Goal: Task Accomplishment & Management: Manage account settings

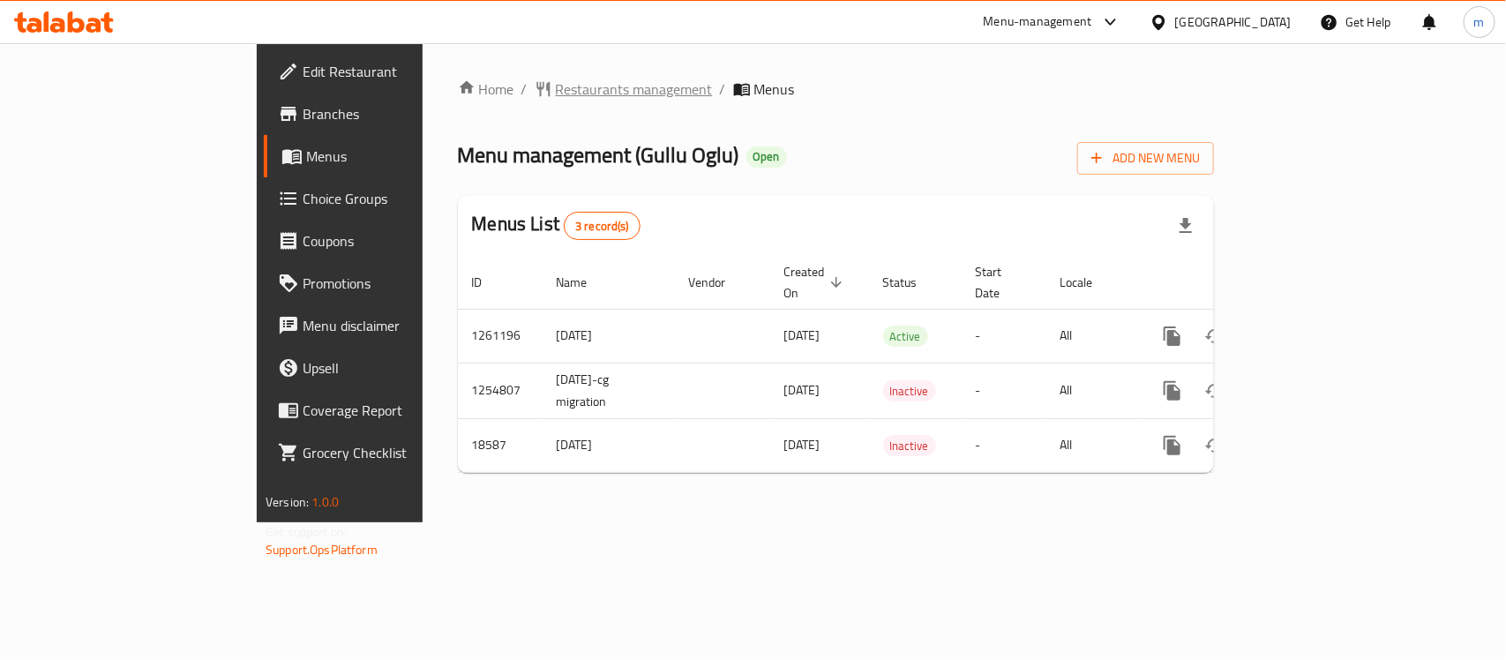
click at [556, 91] on span "Restaurants management" at bounding box center [634, 88] width 157 height 21
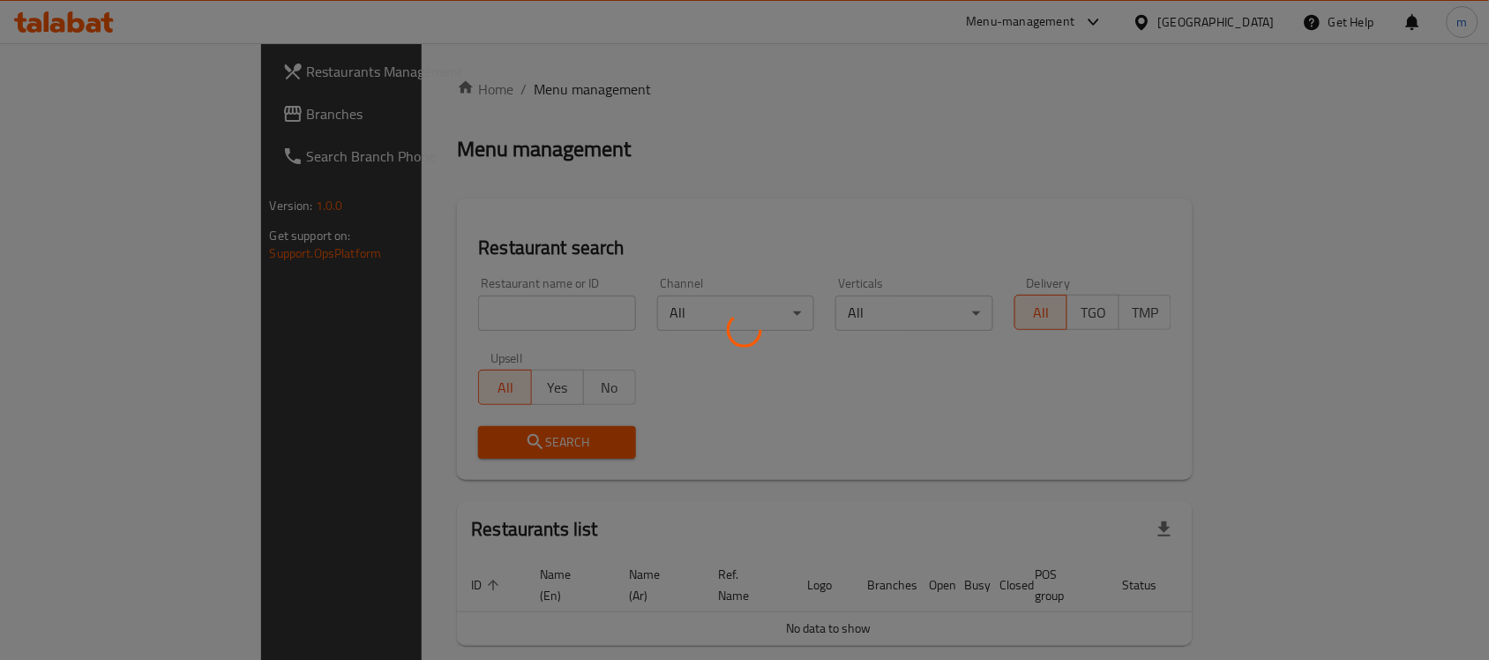
click at [444, 311] on div at bounding box center [744, 330] width 1489 height 660
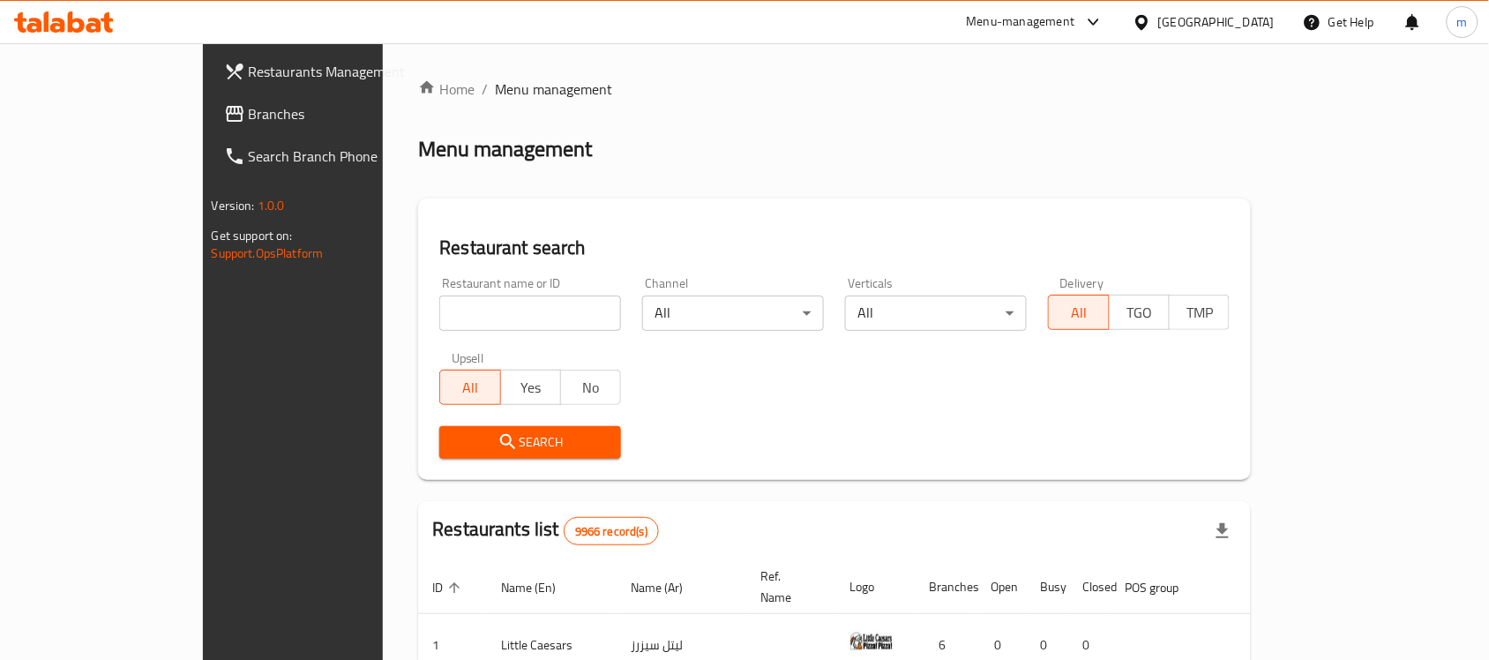
click at [444, 311] on input "search" at bounding box center [530, 312] width 182 height 35
paste input "10088"
type input "10088"
click at [497, 448] on icon "submit" at bounding box center [507, 441] width 21 height 21
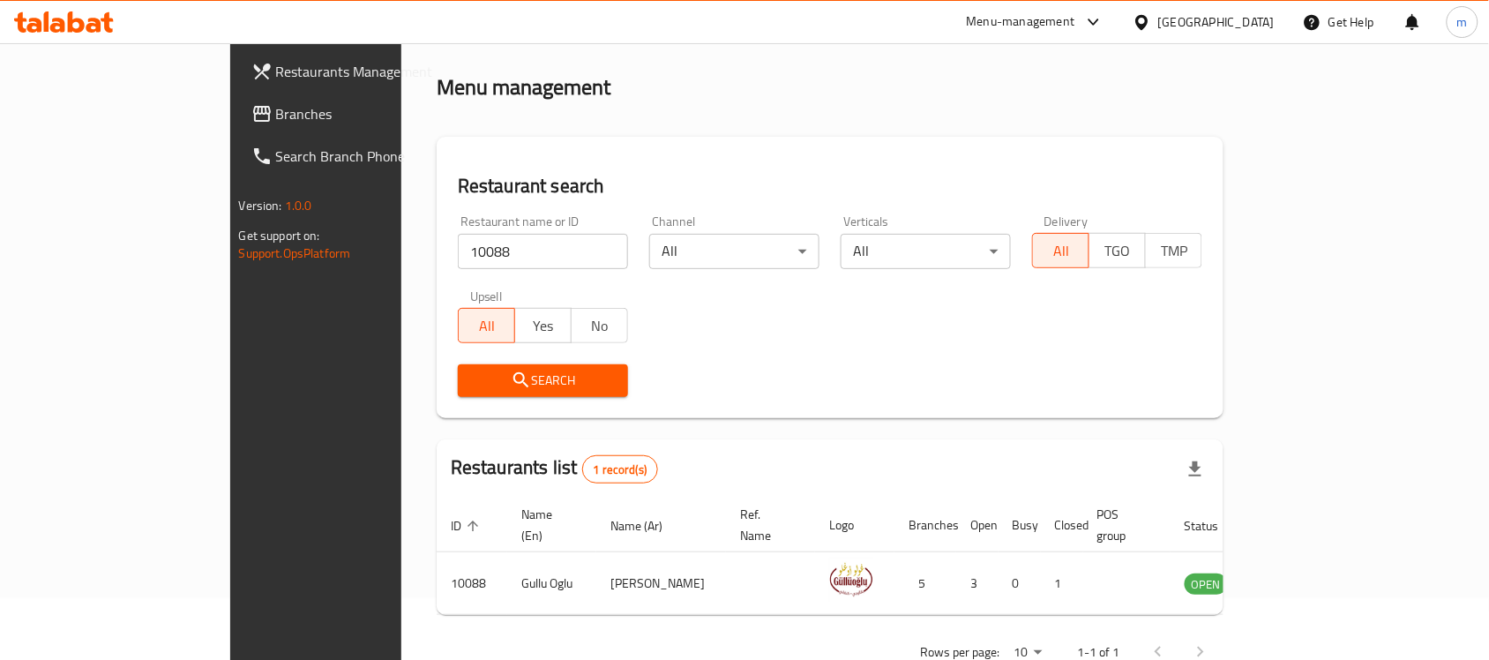
scroll to position [93, 0]
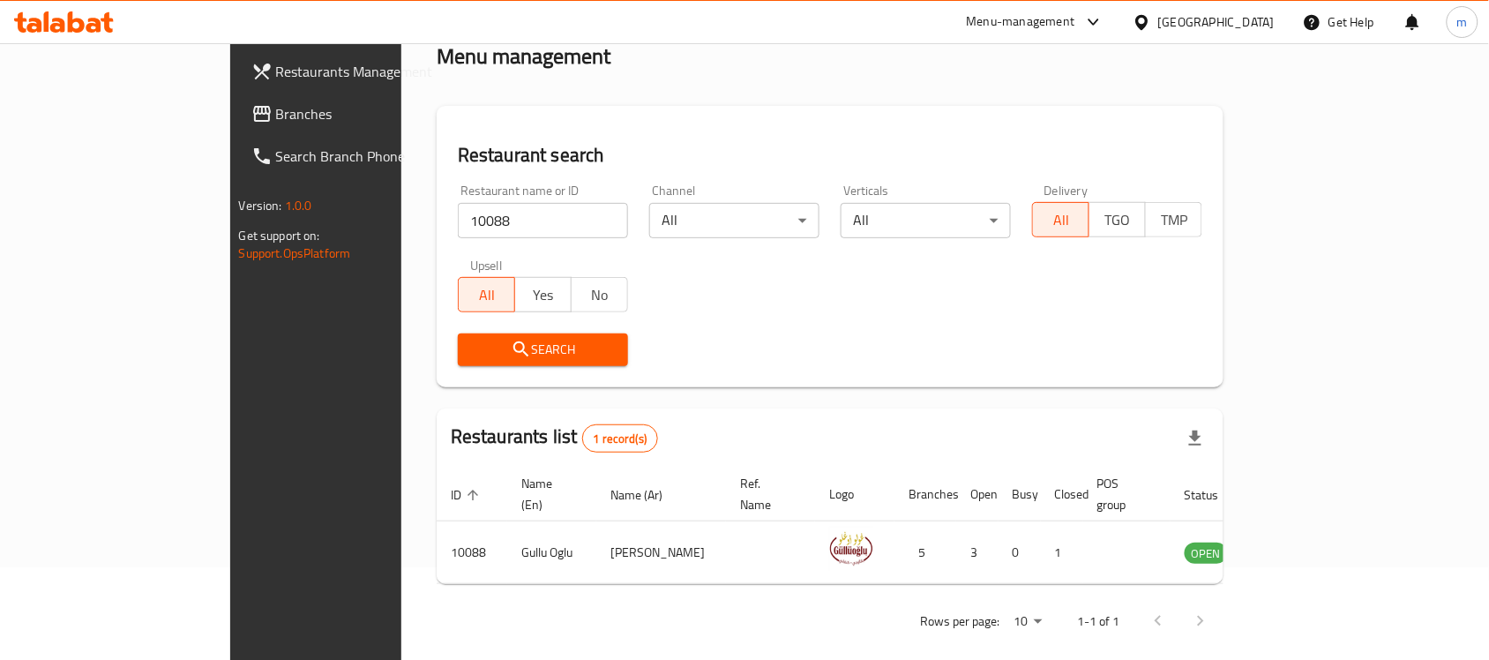
drag, startPoint x: 1242, startPoint y: 28, endPoint x: 1237, endPoint y: 36, distance: 9.1
click at [1242, 28] on div "Kuwait" at bounding box center [1216, 21] width 116 height 19
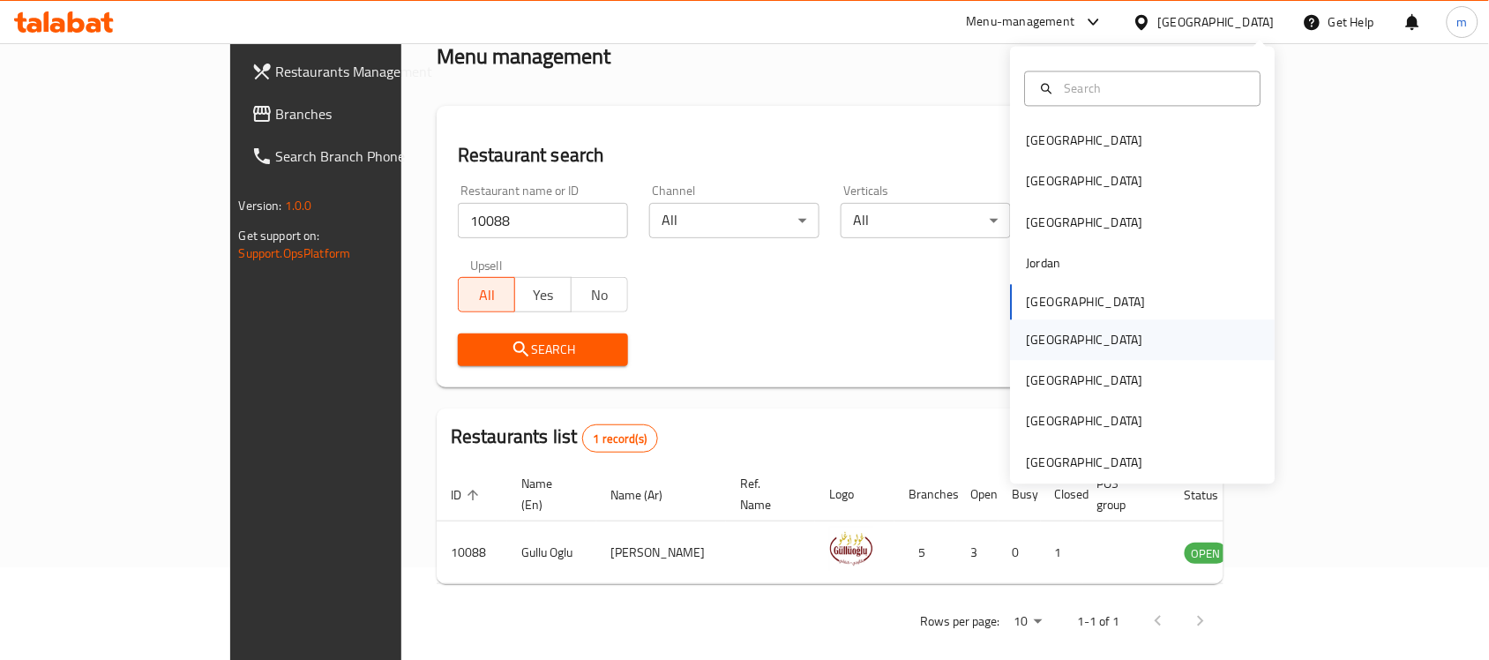
click at [1051, 353] on div "Oman" at bounding box center [1085, 339] width 145 height 41
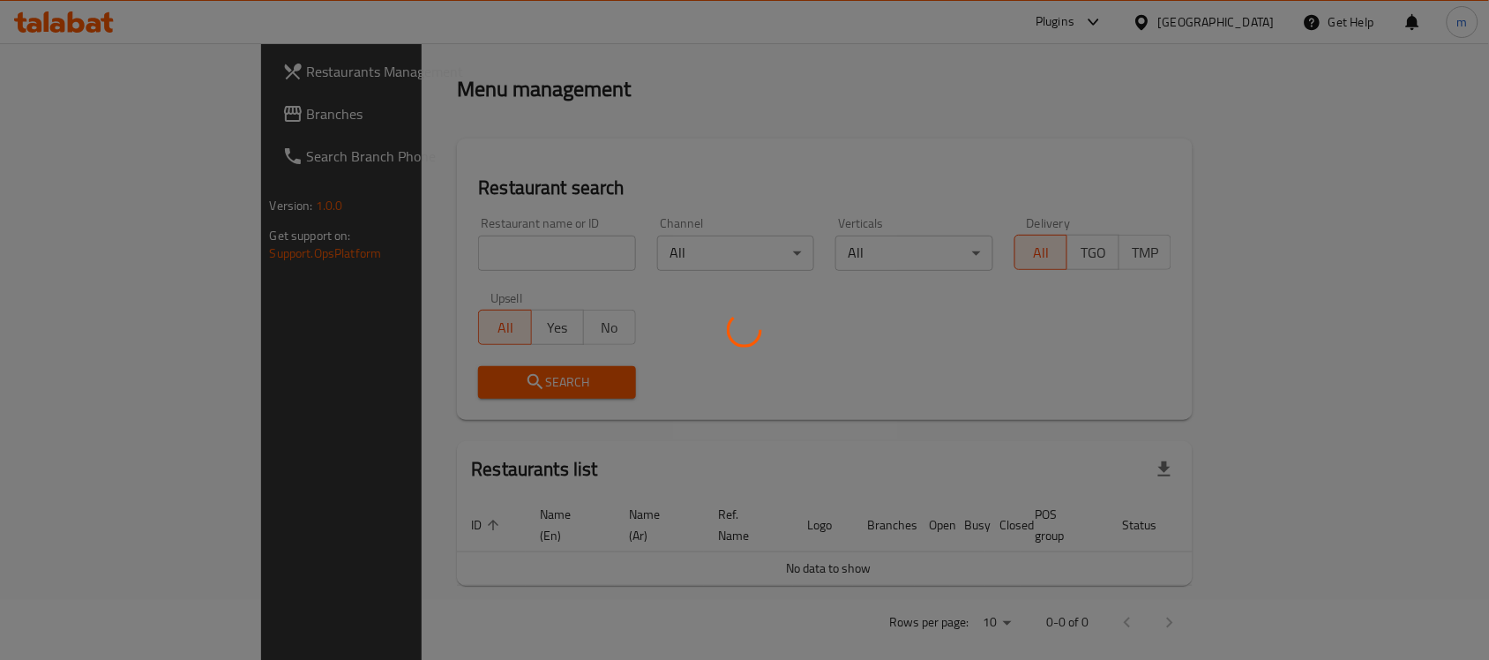
scroll to position [93, 0]
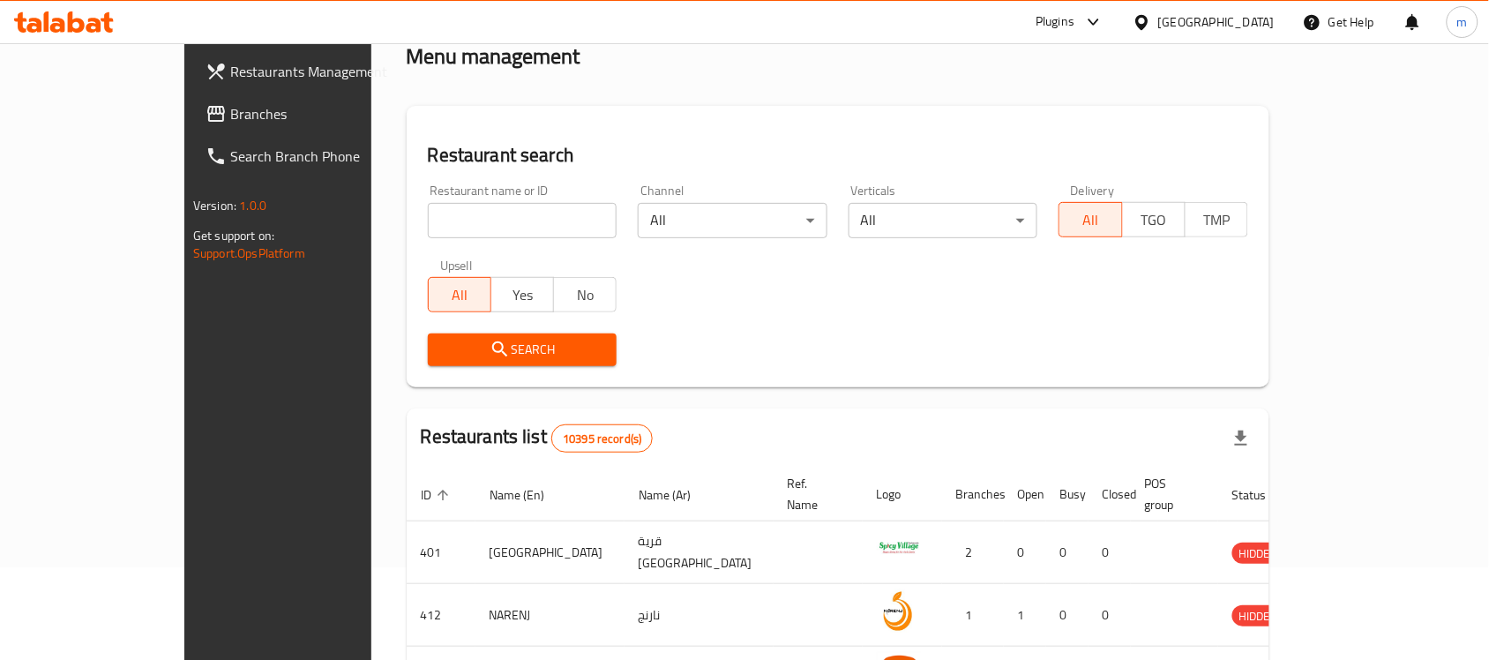
click at [230, 108] on span "Branches" at bounding box center [324, 113] width 189 height 21
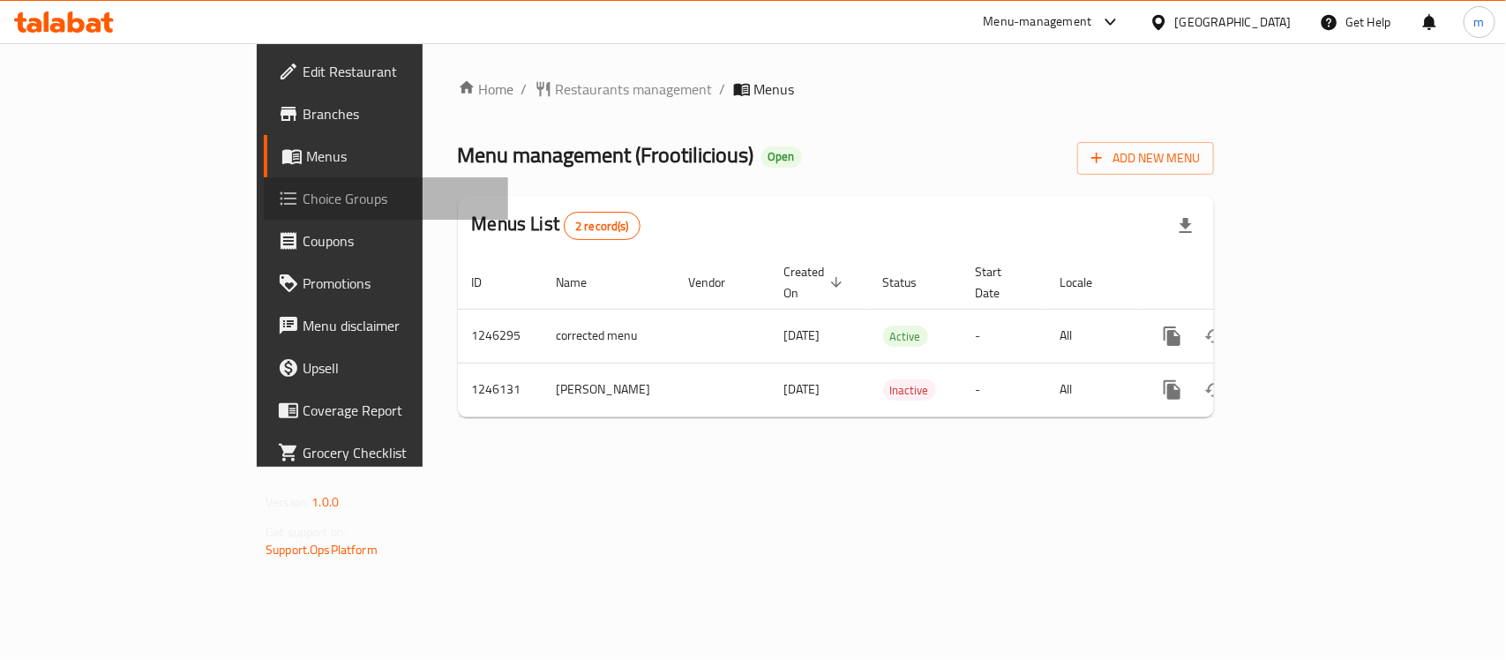
click at [303, 198] on span "Choice Groups" at bounding box center [398, 198] width 191 height 21
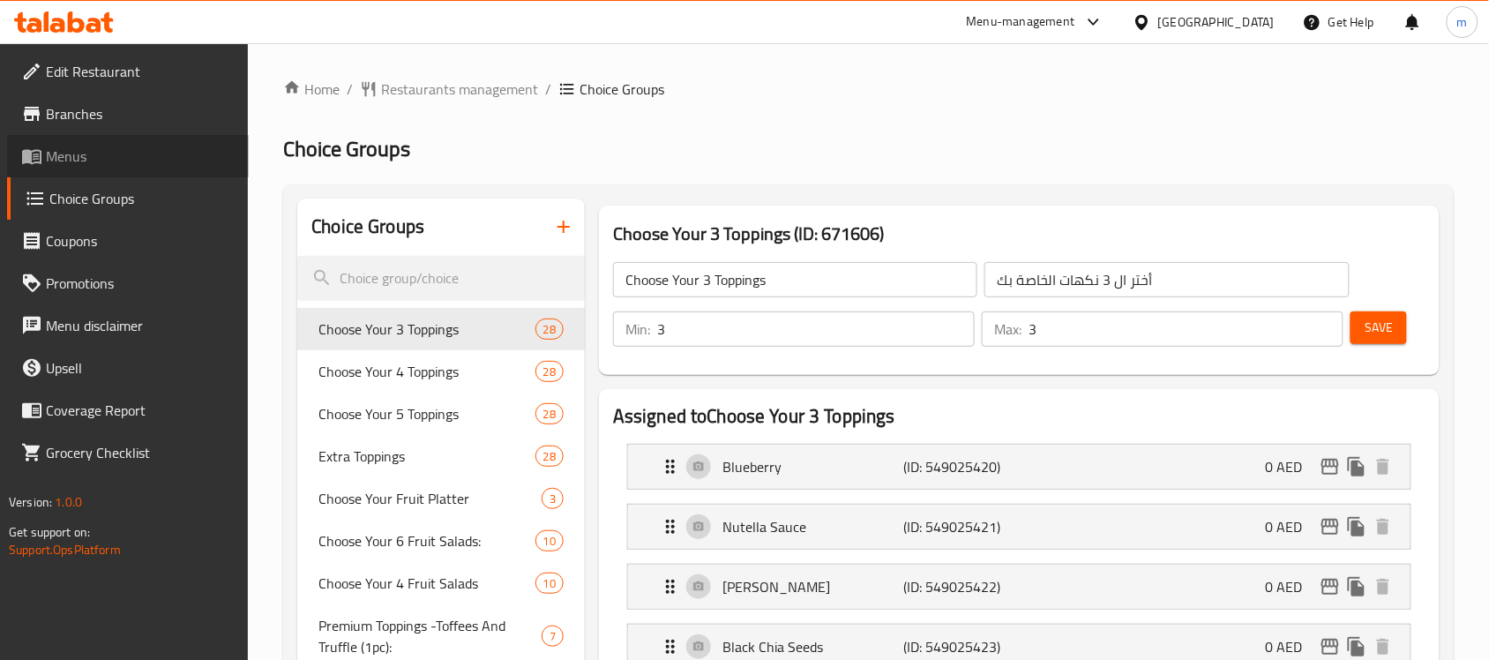
click at [86, 152] on span "Menus" at bounding box center [140, 156] width 189 height 21
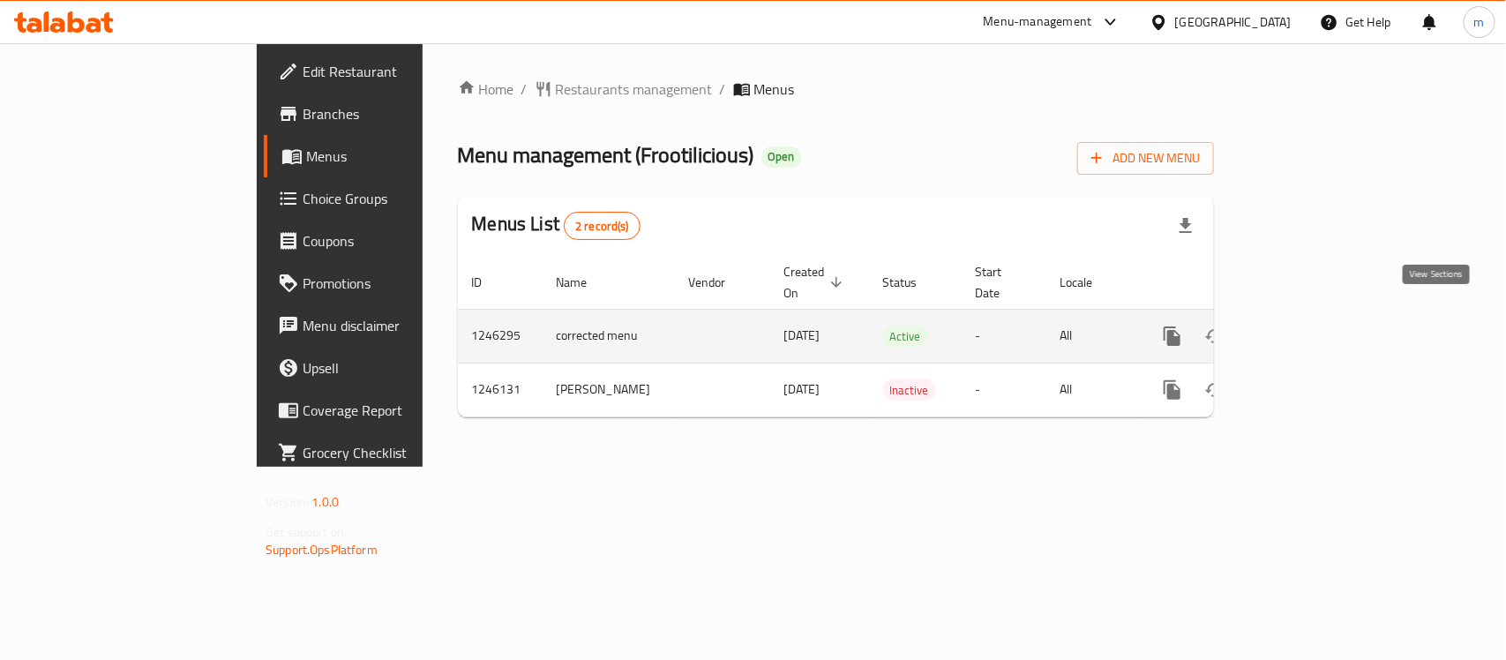
click at [1310, 325] on icon "enhanced table" at bounding box center [1299, 335] width 21 height 21
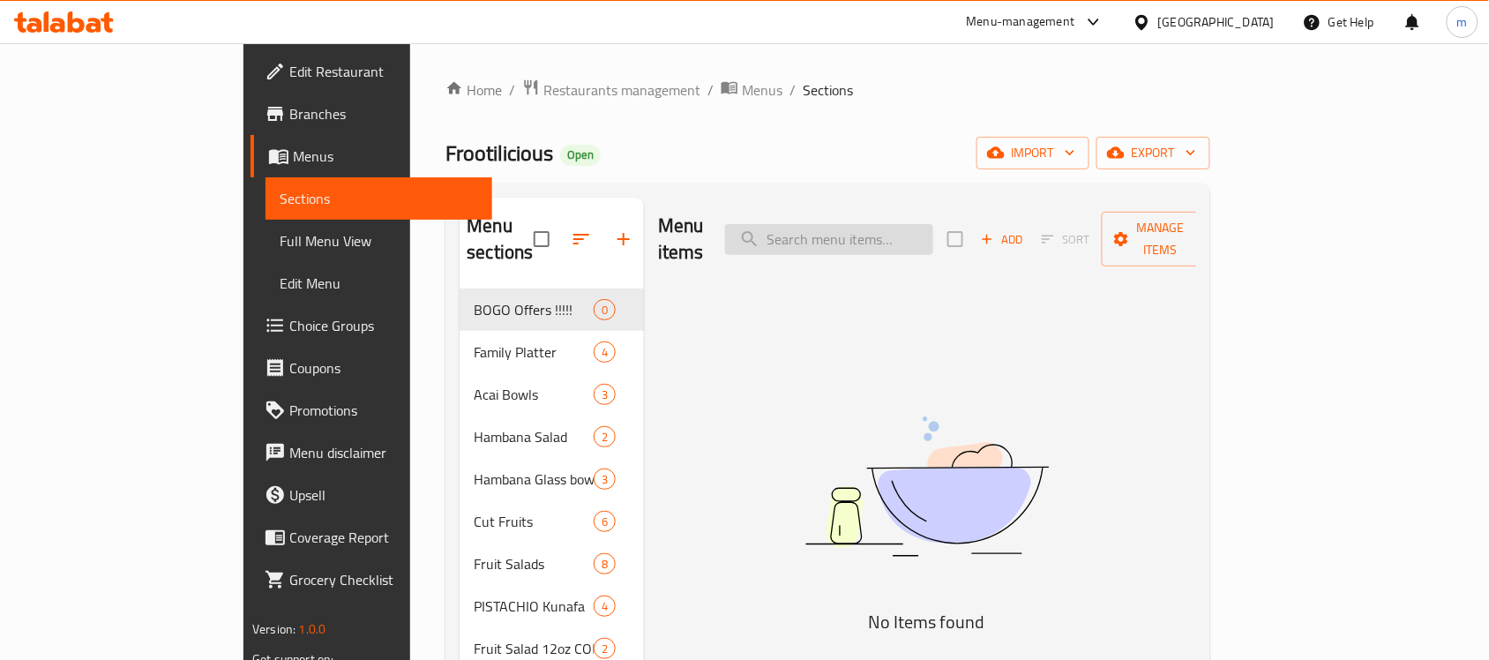
click at [888, 240] on input "search" at bounding box center [829, 239] width 208 height 31
paste input "Juice Large Box 350ml"
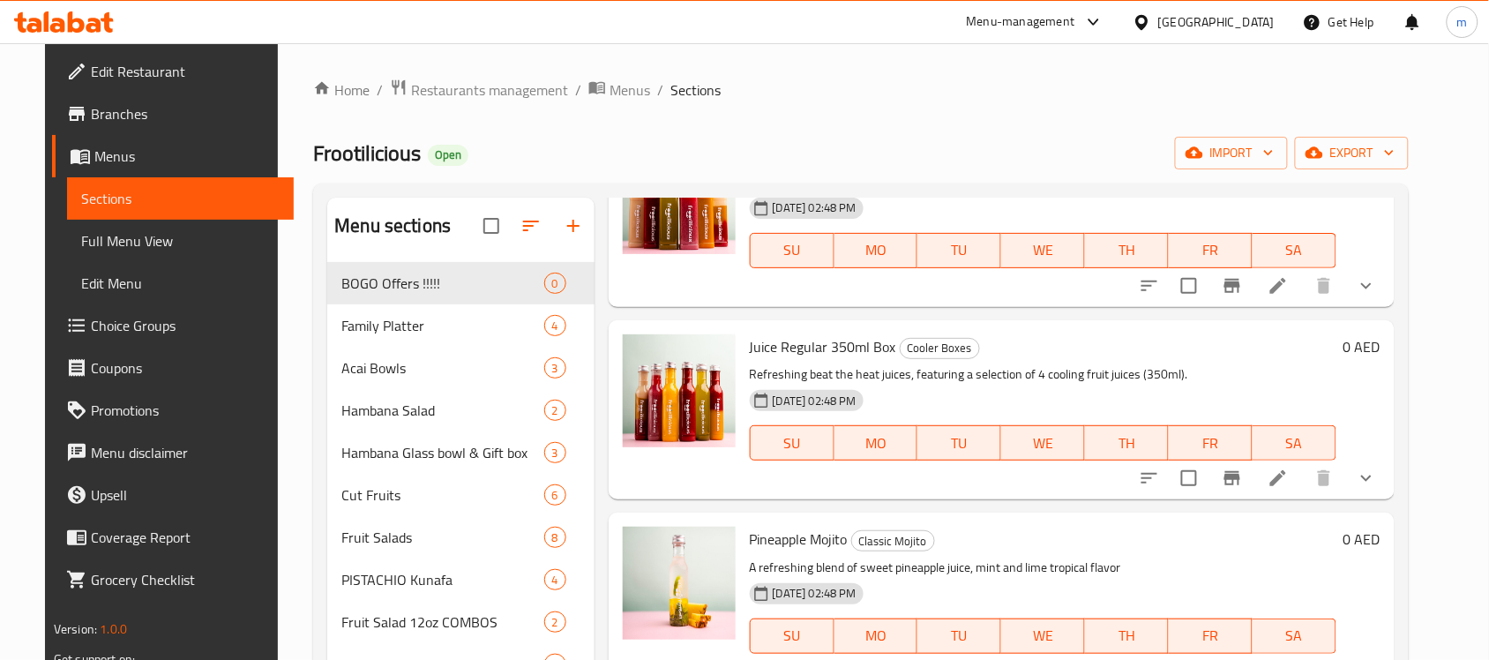
scroll to position [662, 0]
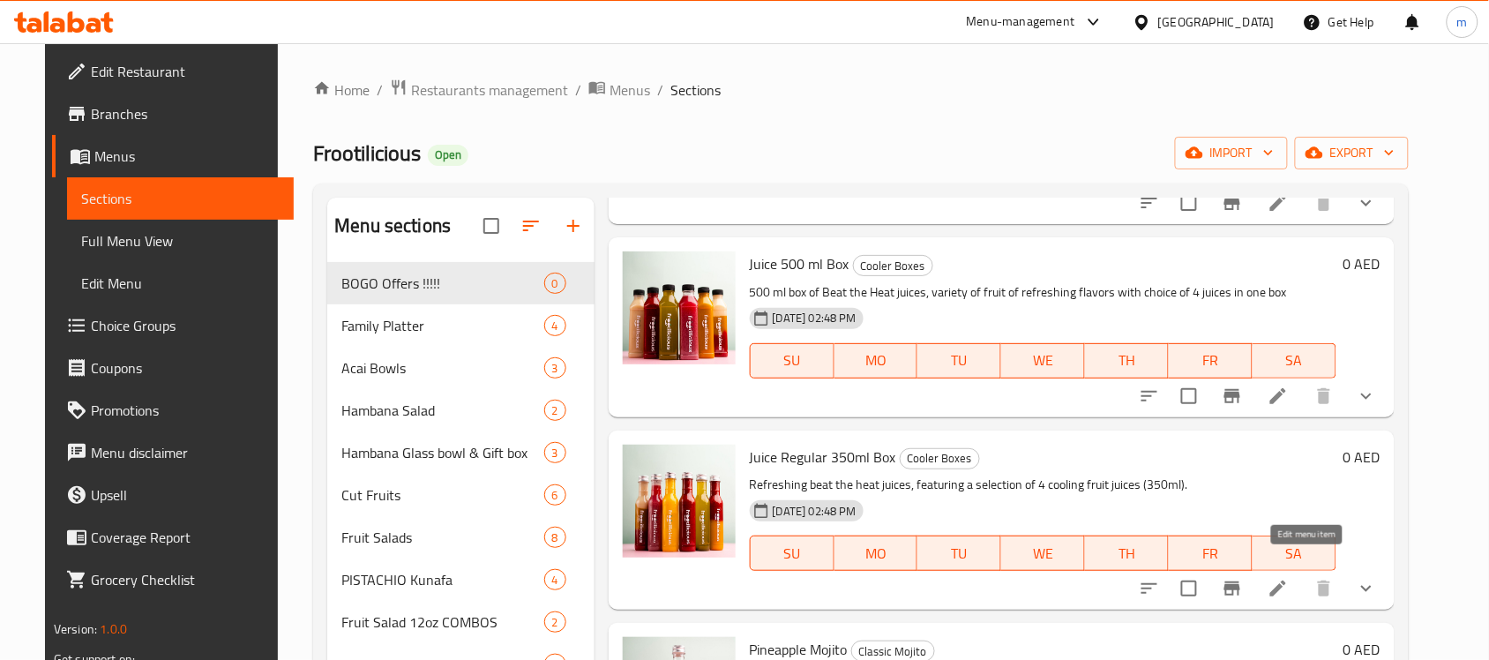
type input "Juice"
click at [1286, 580] on icon at bounding box center [1278, 588] width 16 height 16
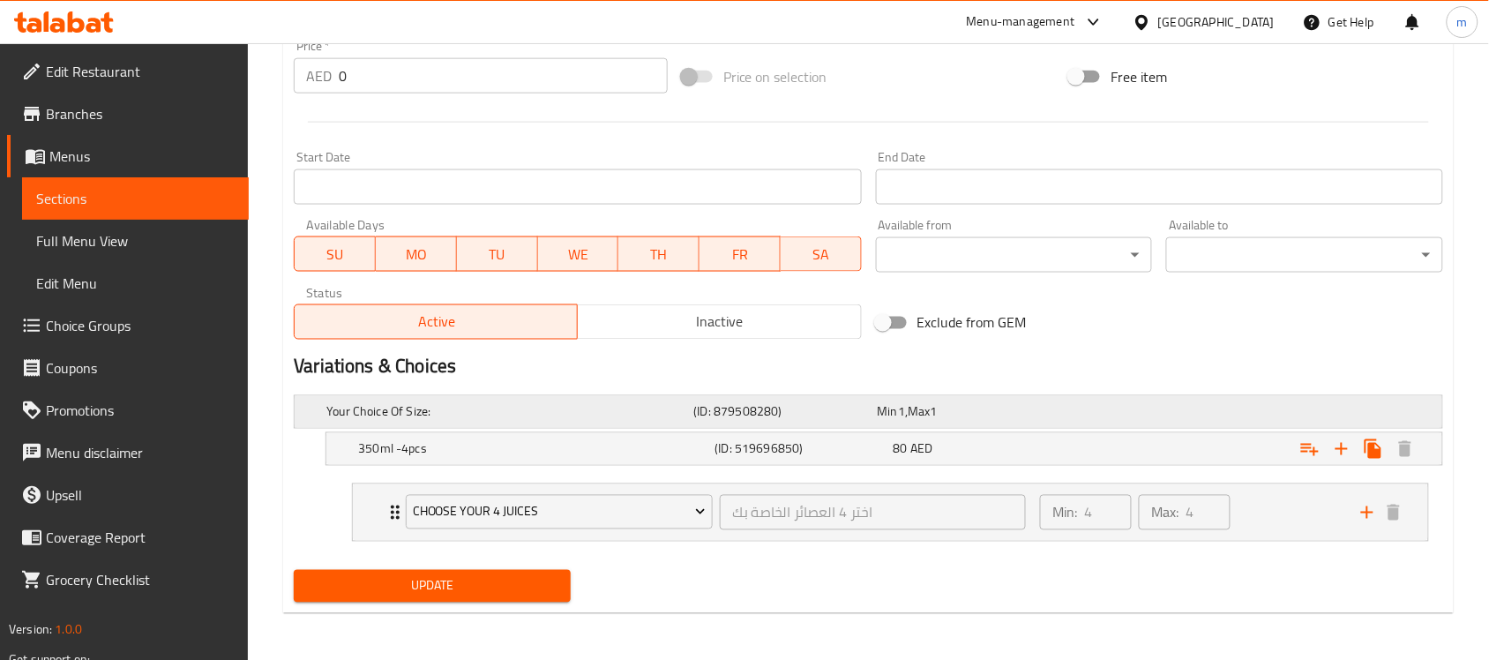
scroll to position [673, 0]
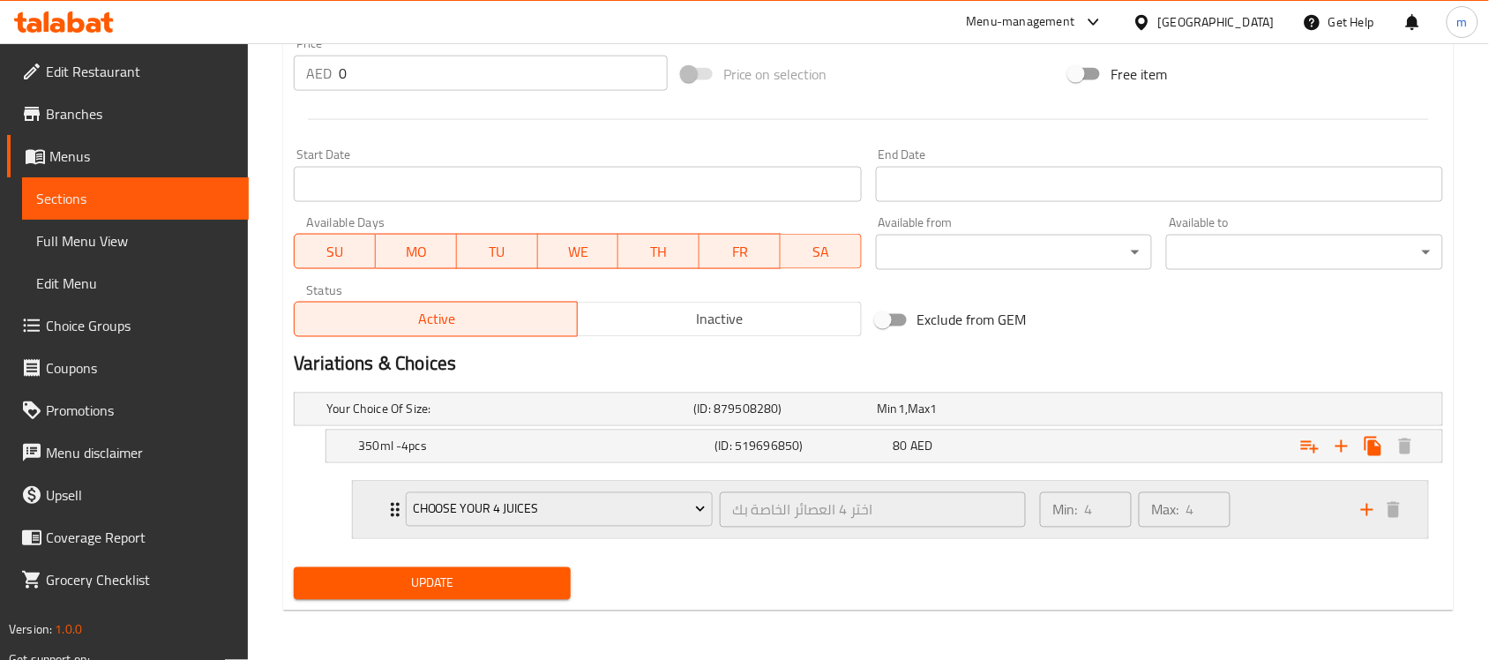
click at [393, 507] on icon "Expand" at bounding box center [395, 509] width 21 height 21
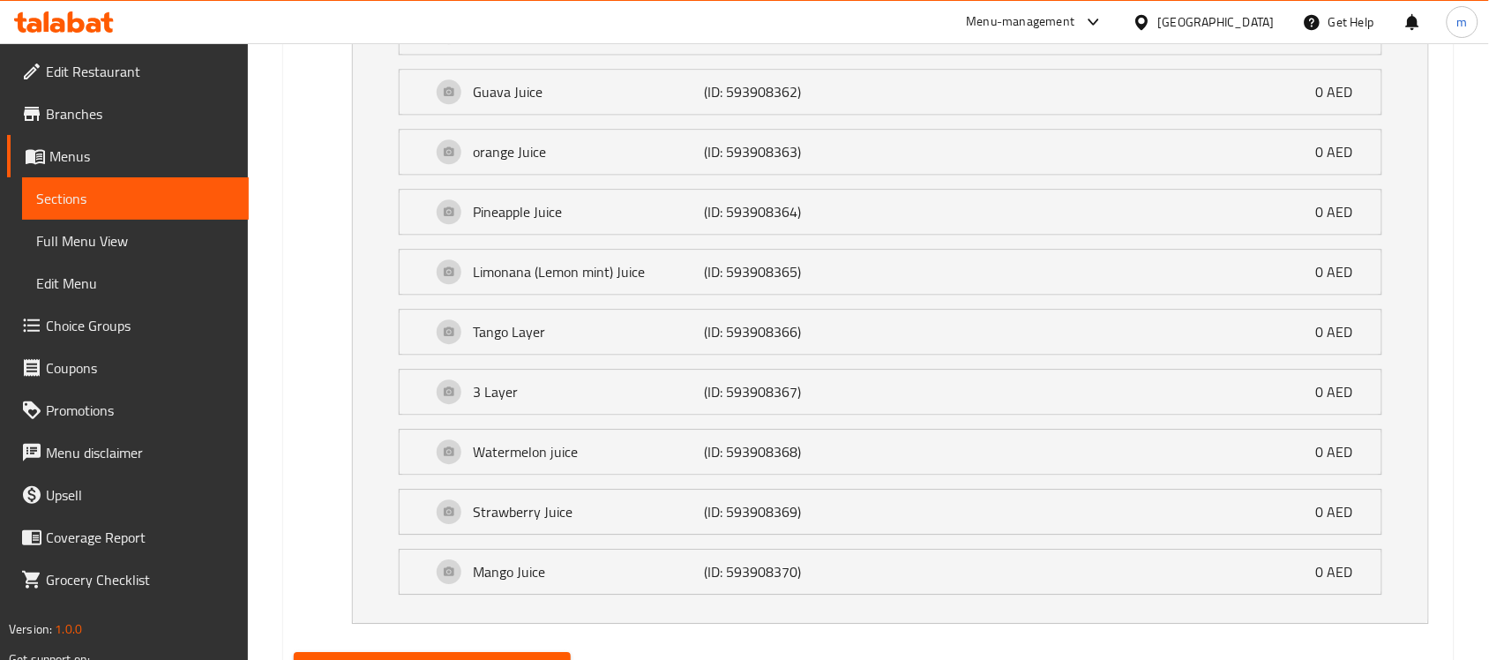
scroll to position [1314, 0]
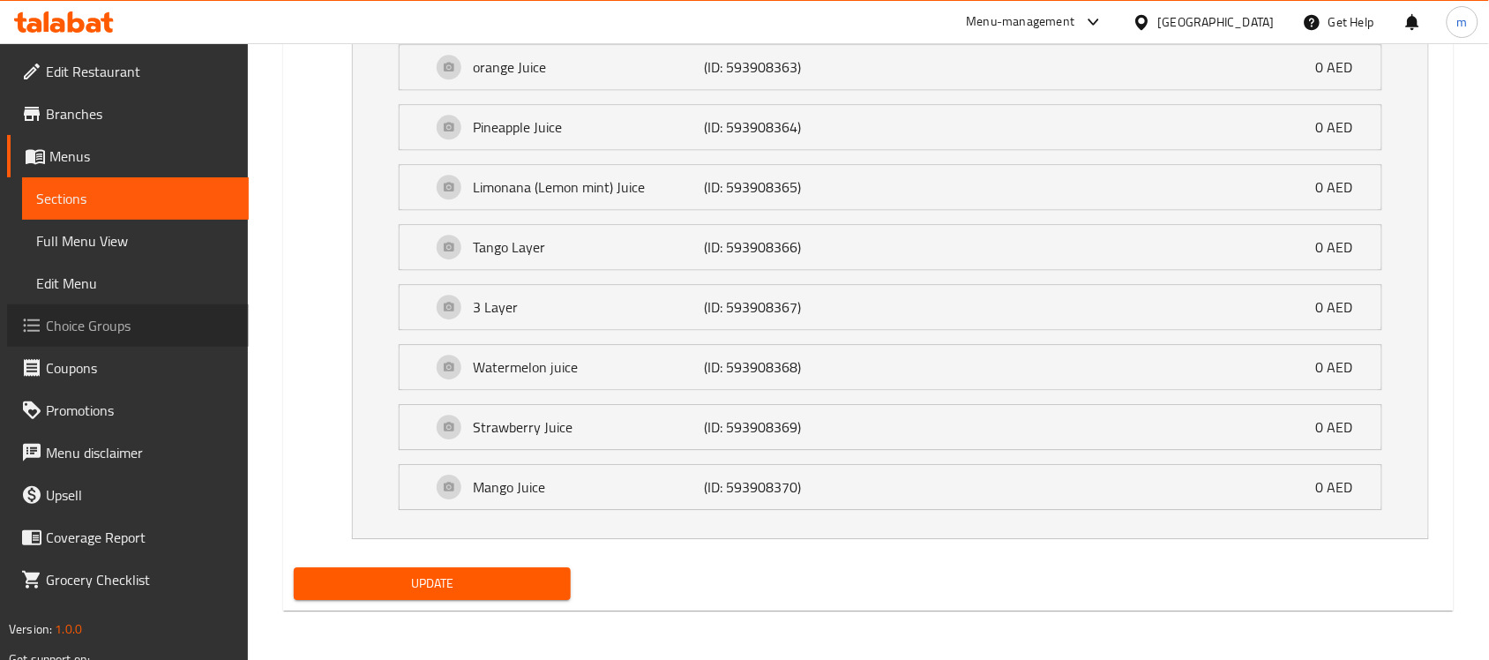
click at [57, 331] on span "Choice Groups" at bounding box center [140, 325] width 189 height 21
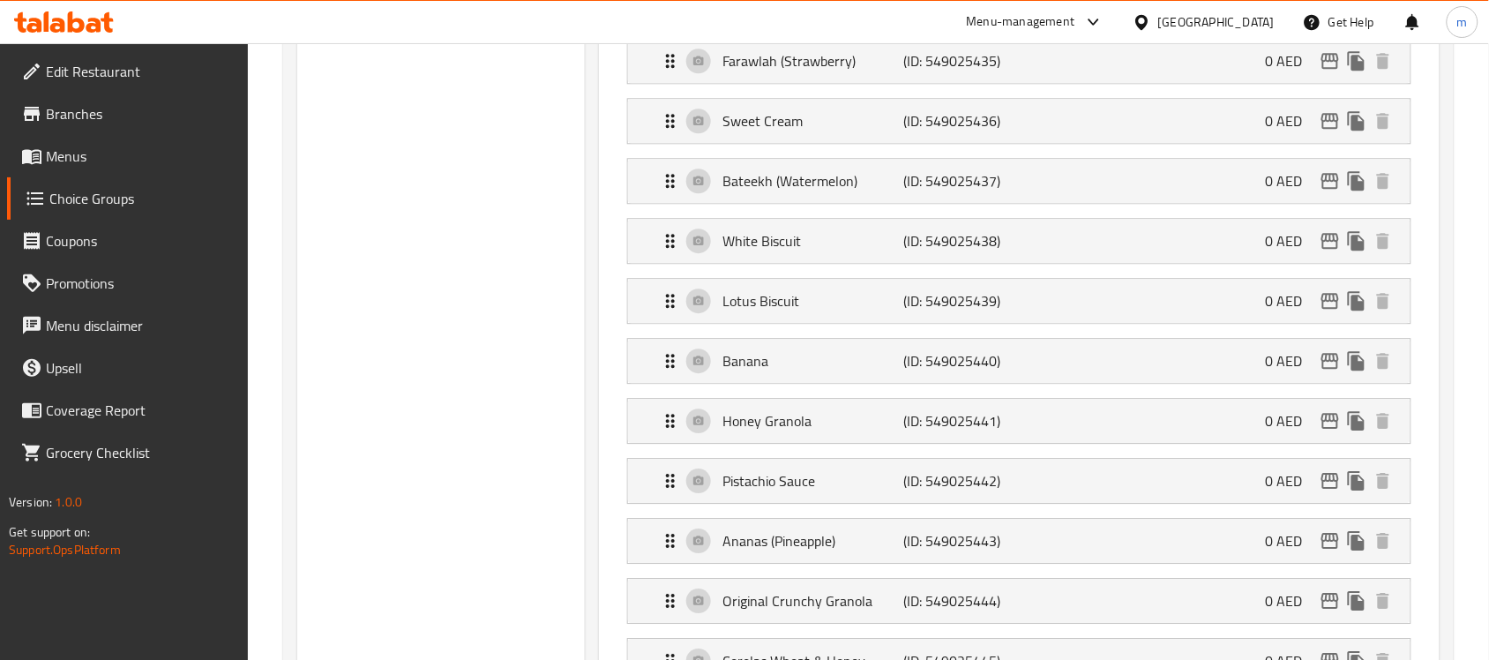
scroll to position [250, 0]
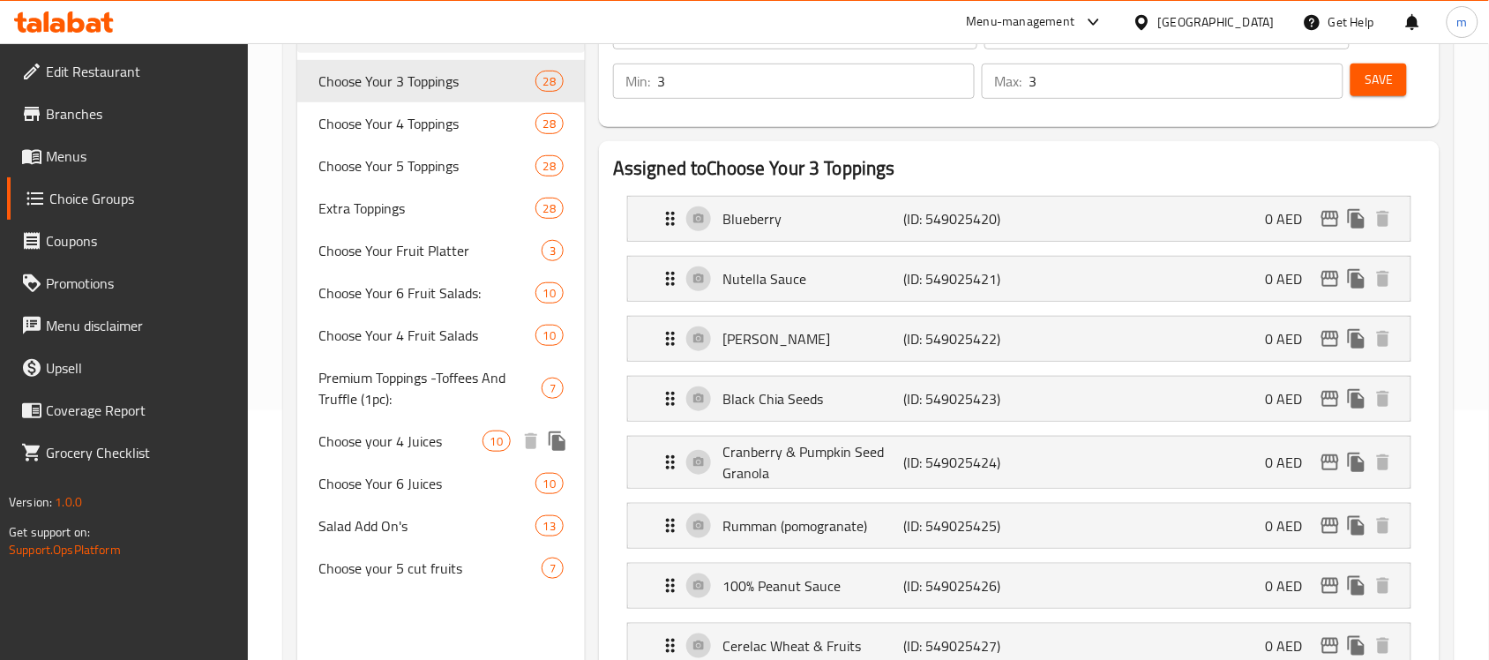
click at [369, 444] on span "Choose your 4 Juices" at bounding box center [399, 440] width 163 height 21
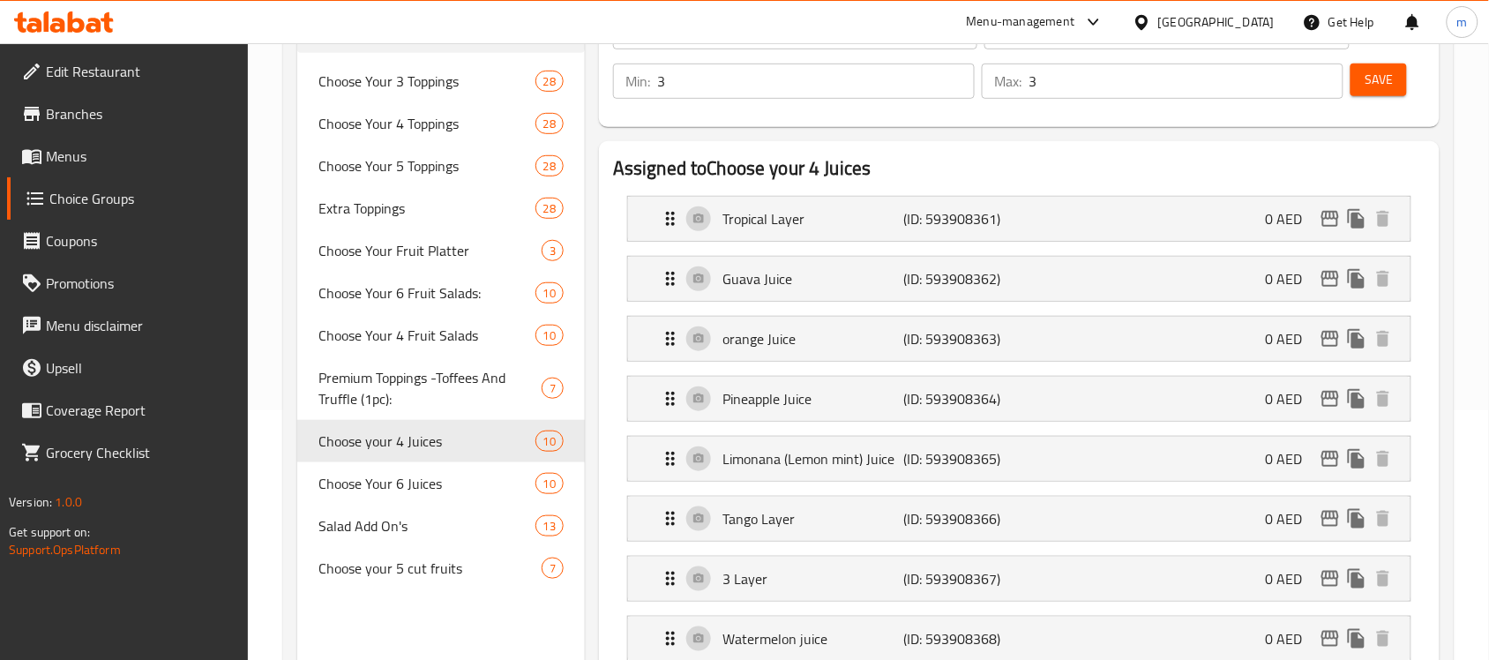
type input "Choose your 4 Juices"
type input "اختر 4 العصائر الخاصة بك"
type input "4"
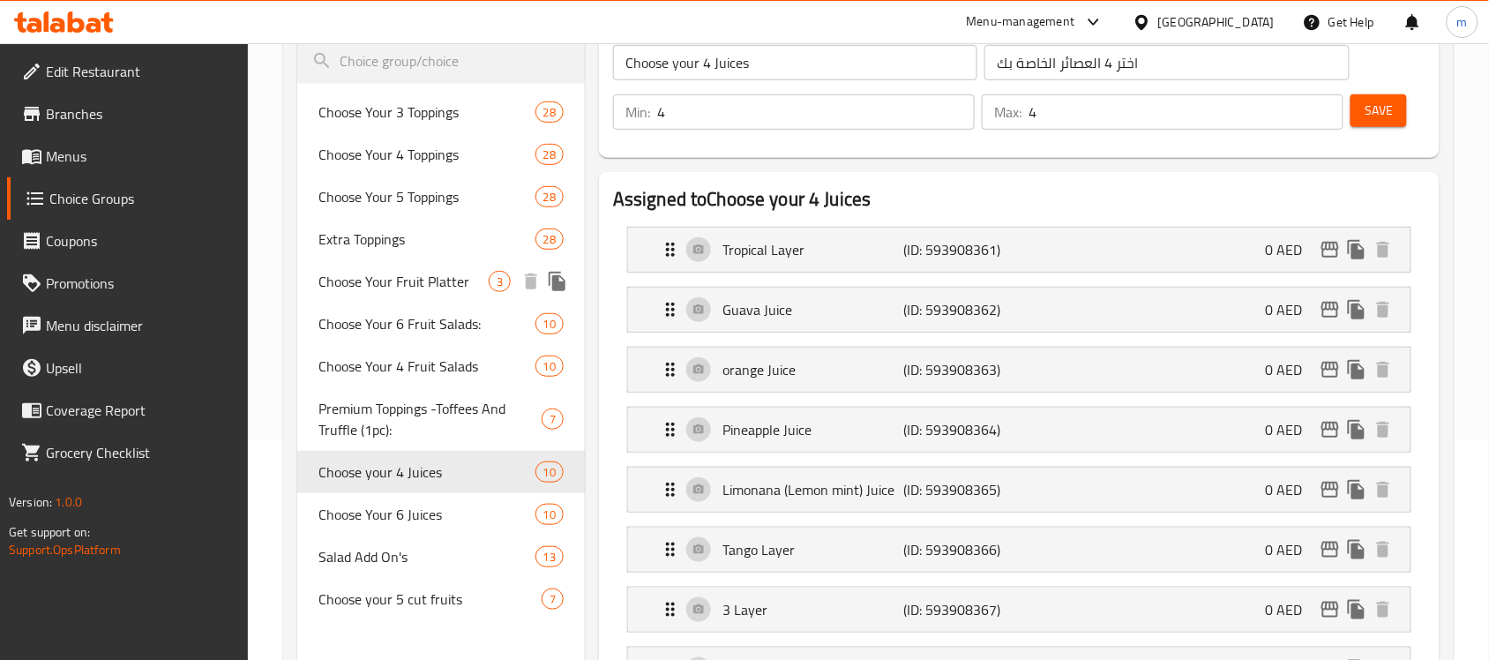
scroll to position [221, 0]
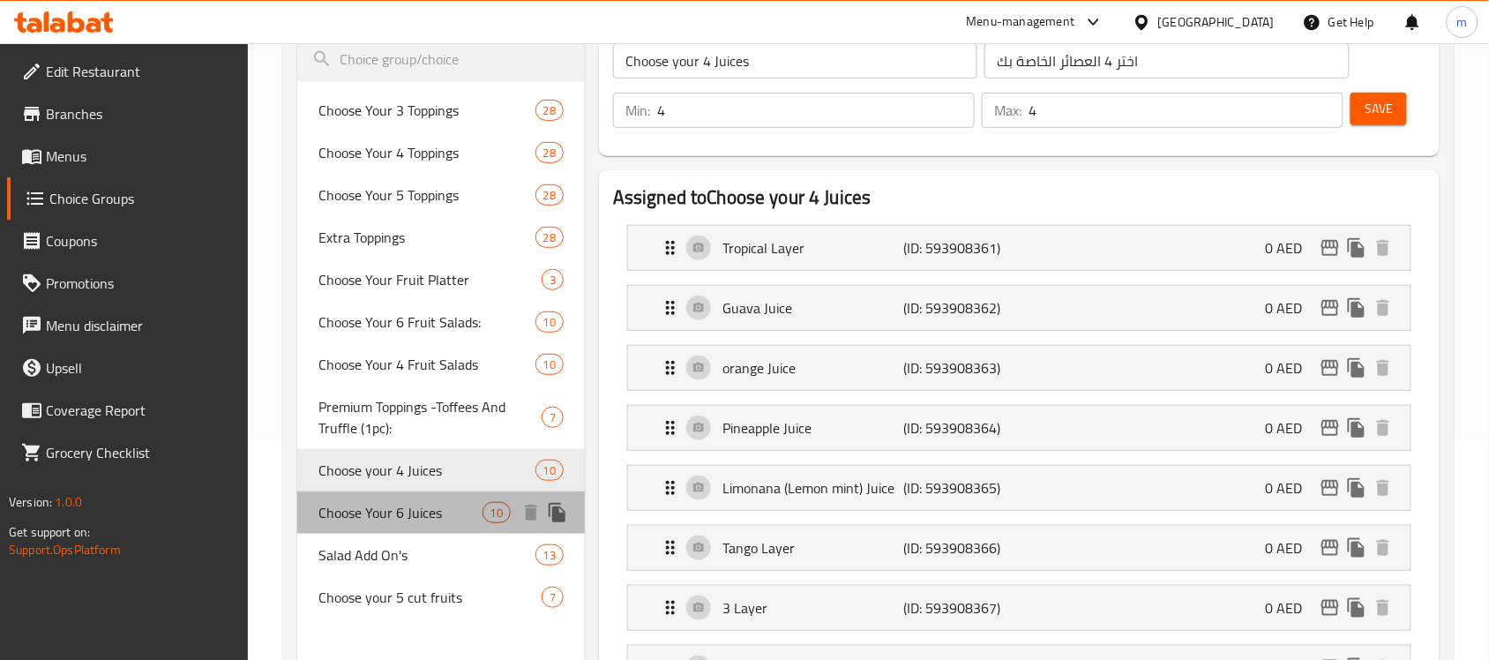
click at [421, 512] on span "Choose Your 6 Juices" at bounding box center [399, 512] width 163 height 21
type input "Choose Your 6 Juices"
type input "إختر 6 عصائر"
type input "6"
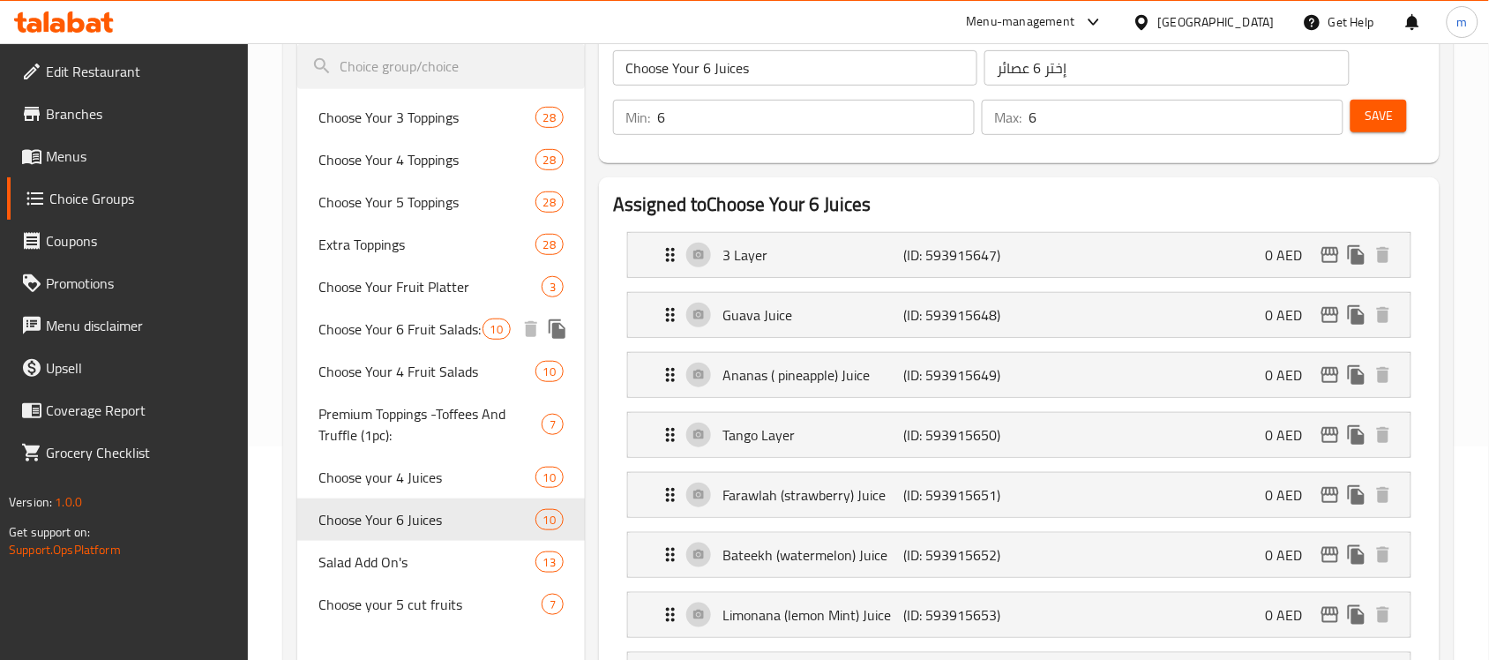
scroll to position [0, 0]
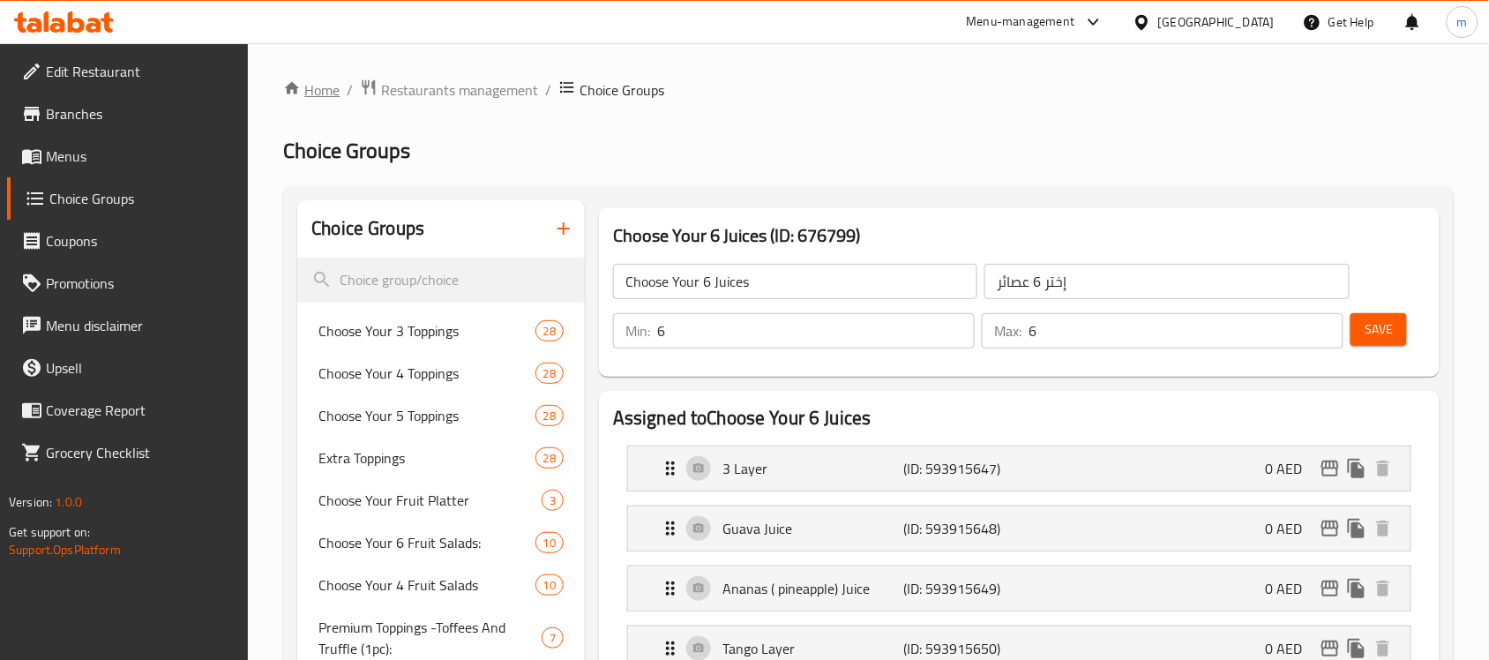
click at [318, 94] on link "Home" at bounding box center [311, 89] width 56 height 21
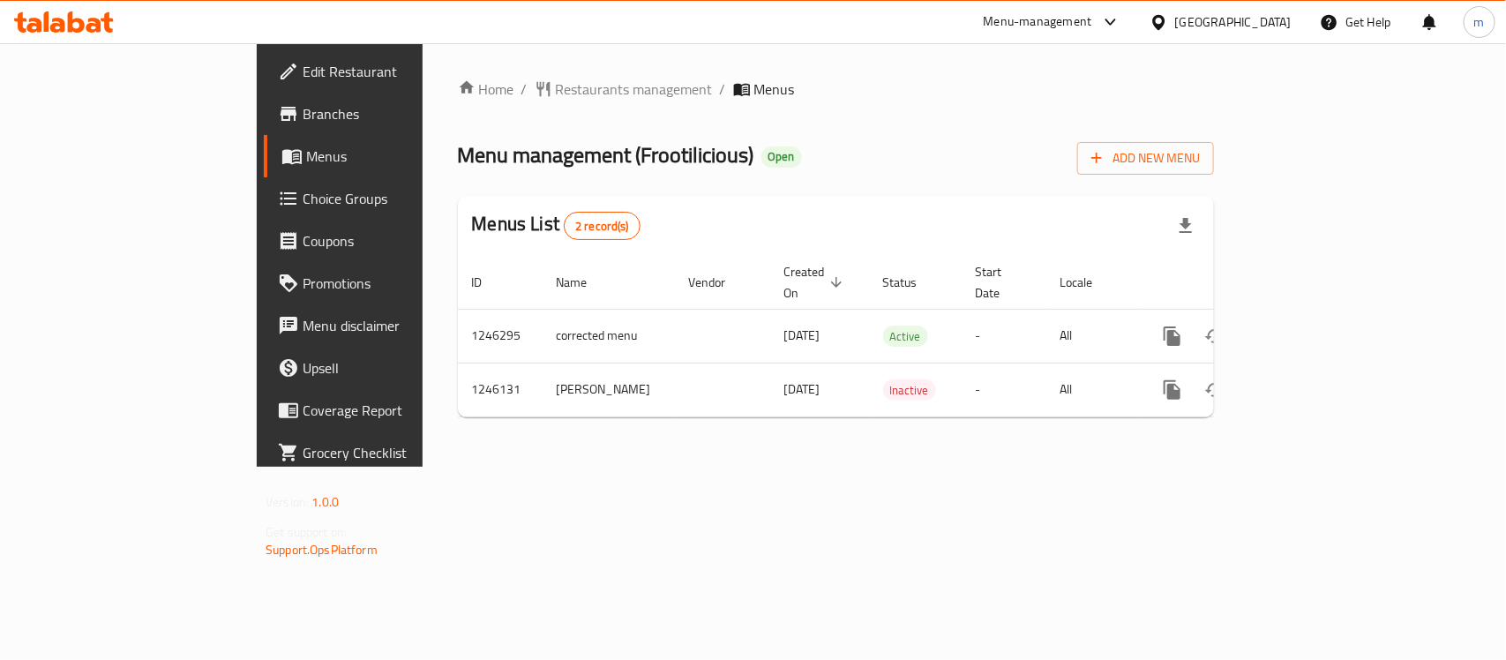
click at [303, 199] on span "Choice Groups" at bounding box center [398, 198] width 191 height 21
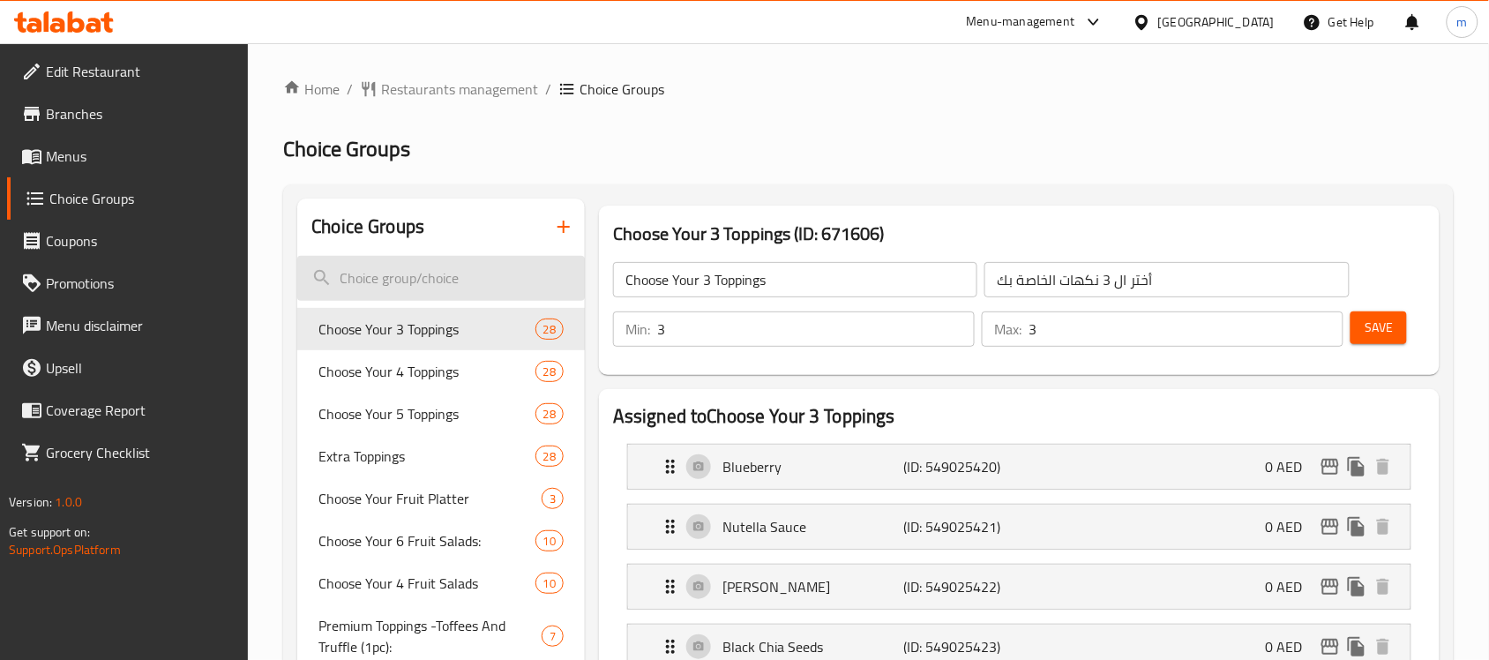
click at [390, 282] on input "search" at bounding box center [441, 278] width 288 height 45
paste input "Choose 6 juices"
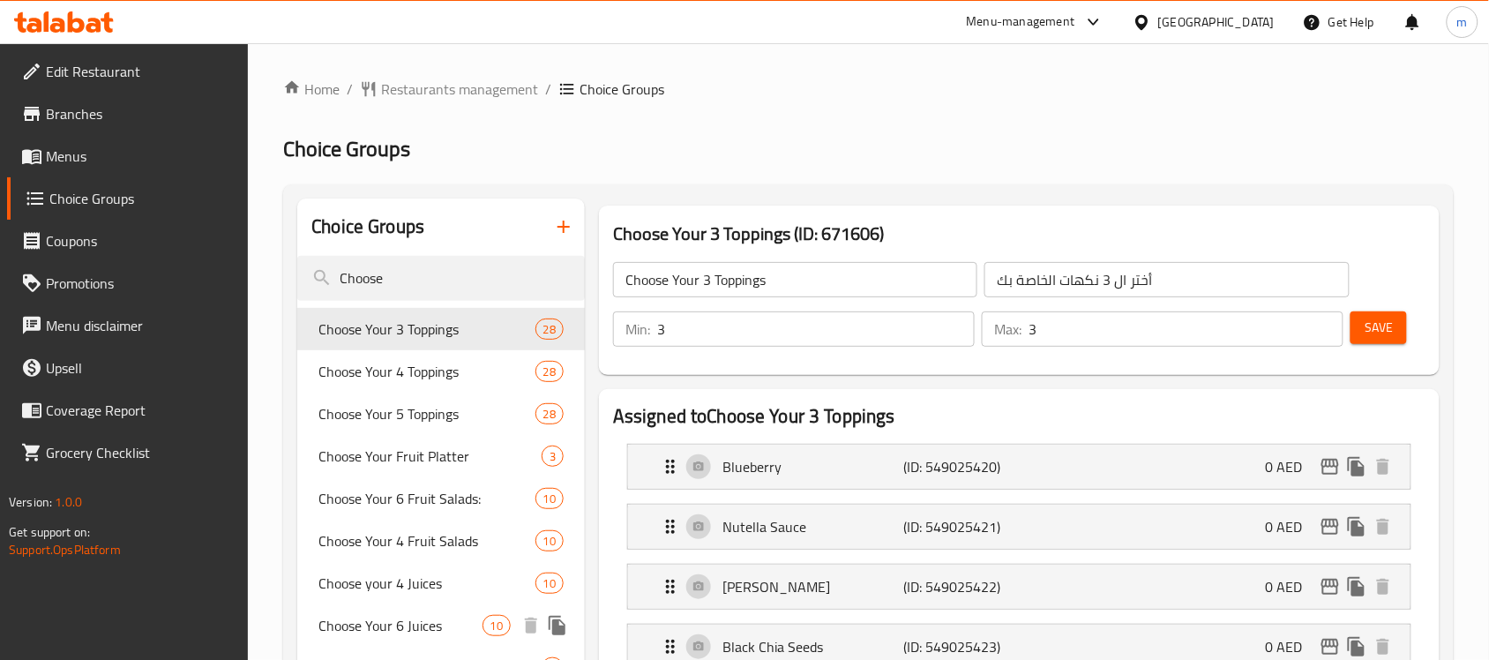
type input "Choose"
click at [385, 629] on span "Choose Your 6 Juices" at bounding box center [399, 625] width 163 height 21
type input "Choose Your 6 Juices"
type input "إختر 6 عصائر"
type input "6"
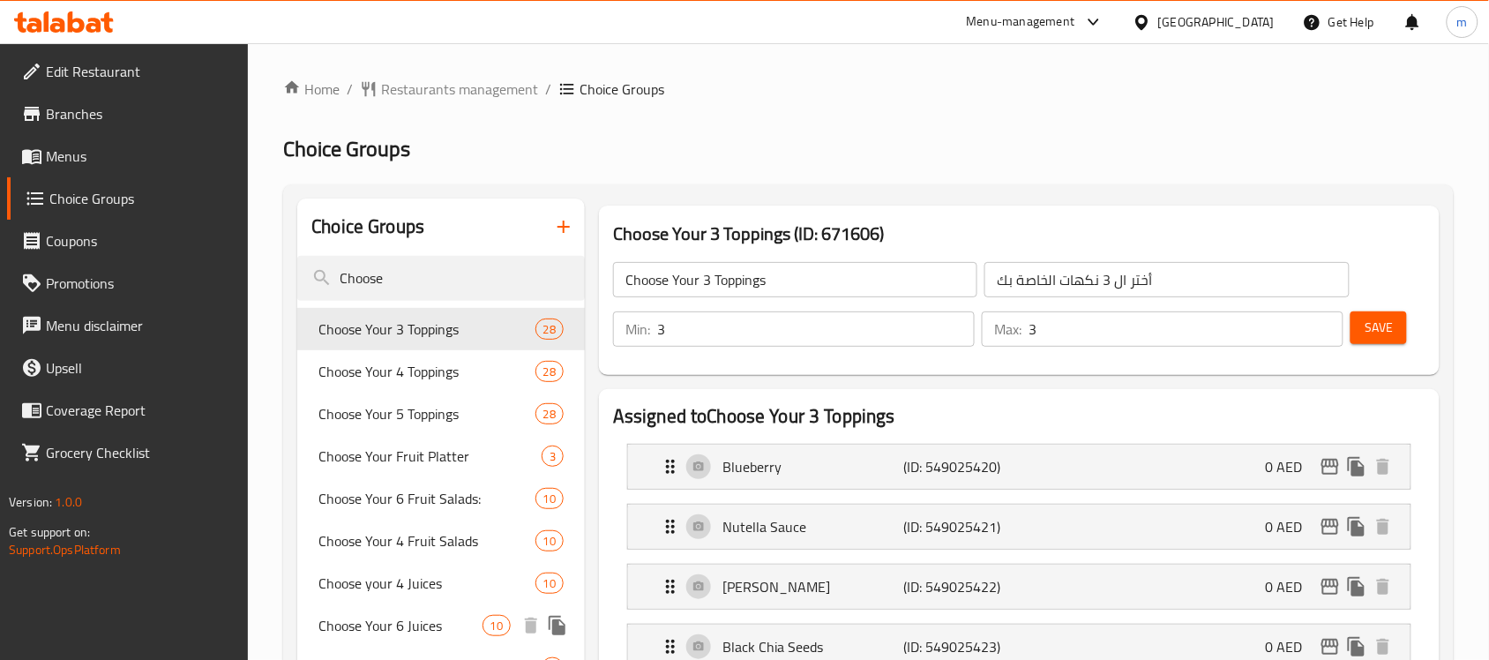
type input "6"
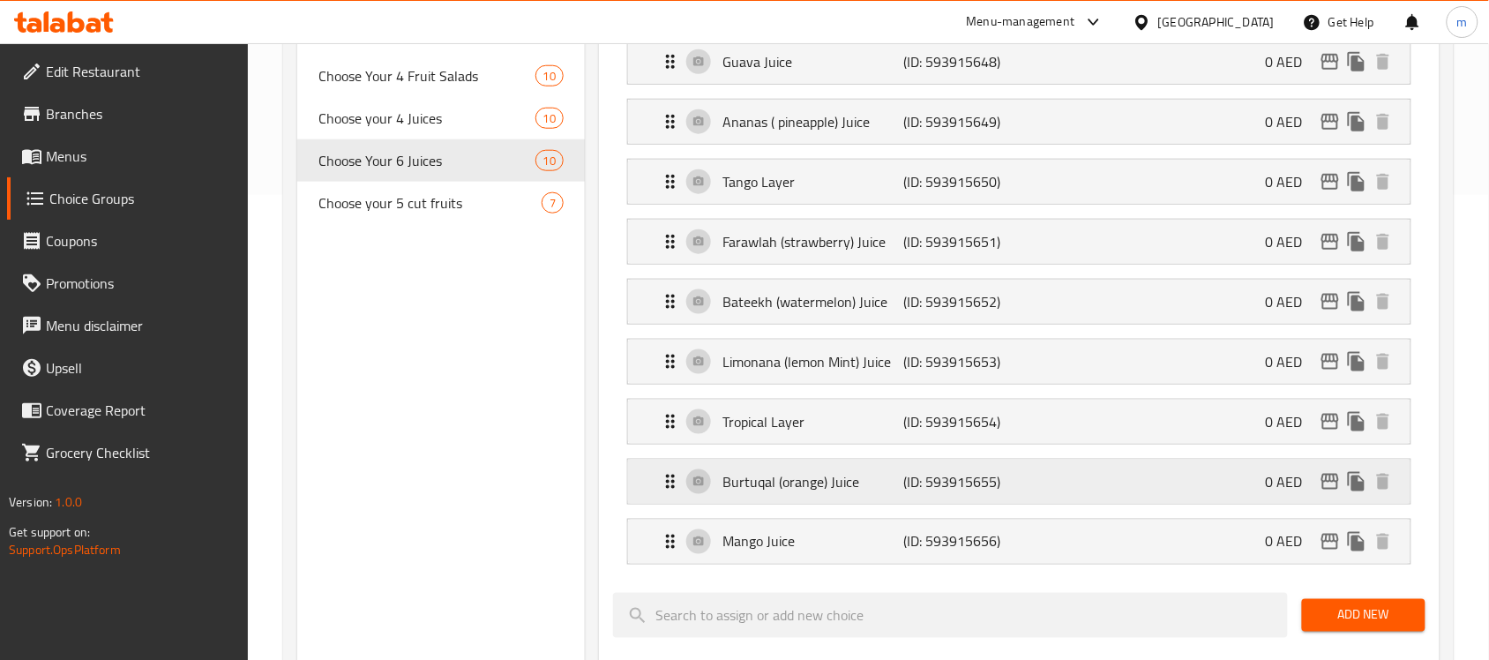
scroll to position [441, 0]
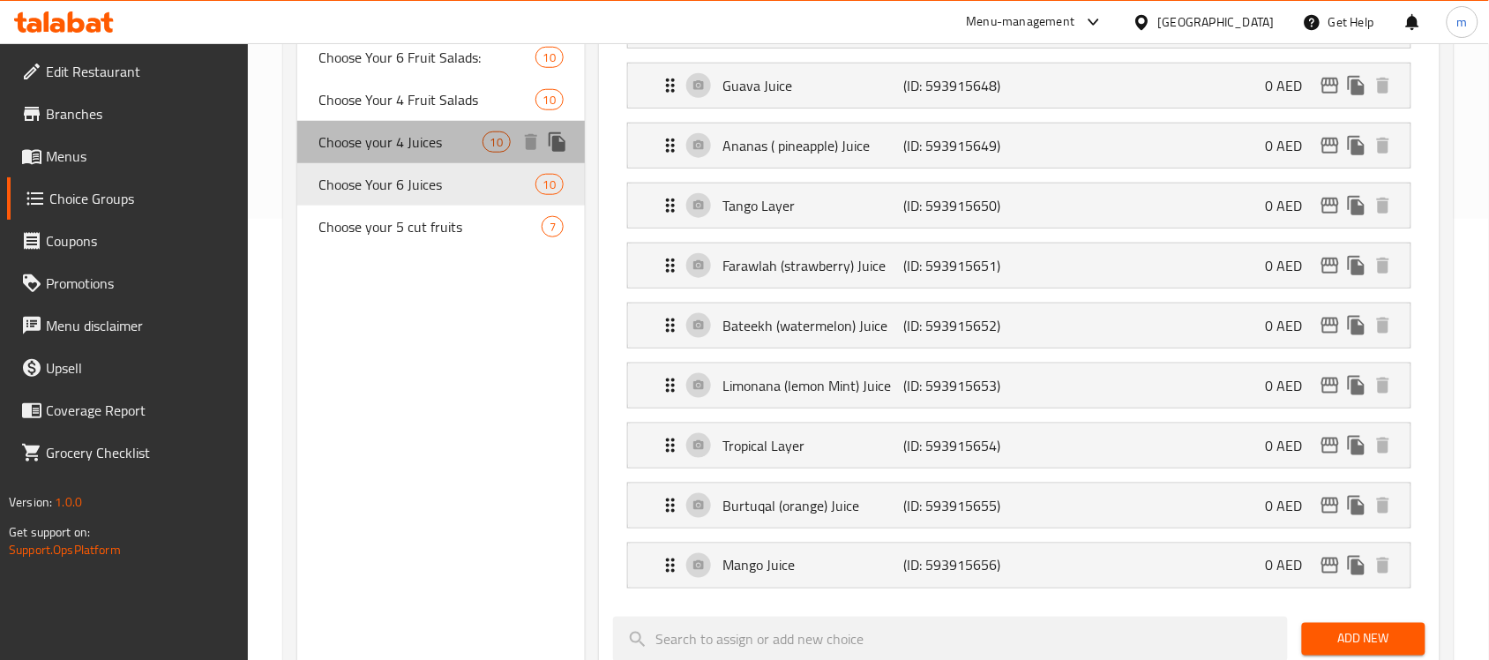
click at [416, 144] on span "Choose your 4 Juices" at bounding box center [399, 141] width 163 height 21
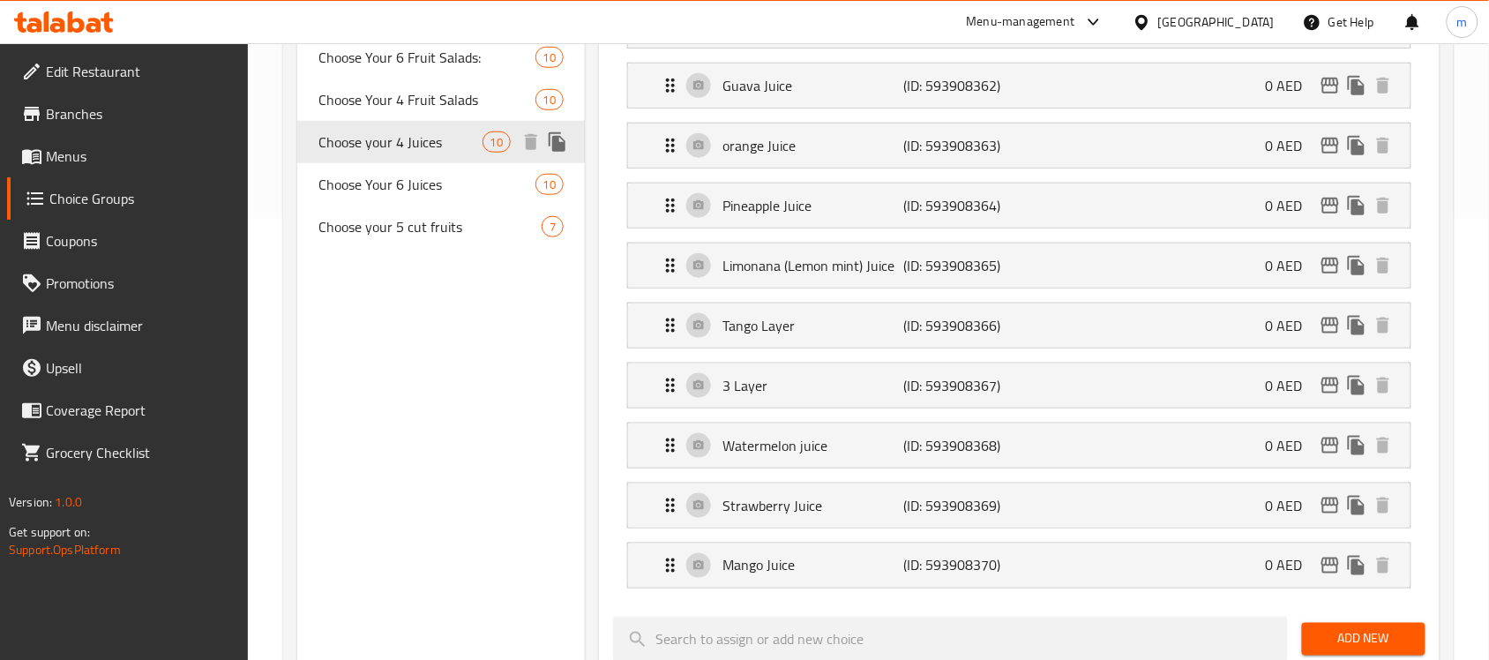
type input "Choose your 4 Juices"
type input "اختر 4 العصائر الخاصة بك"
type input "4"
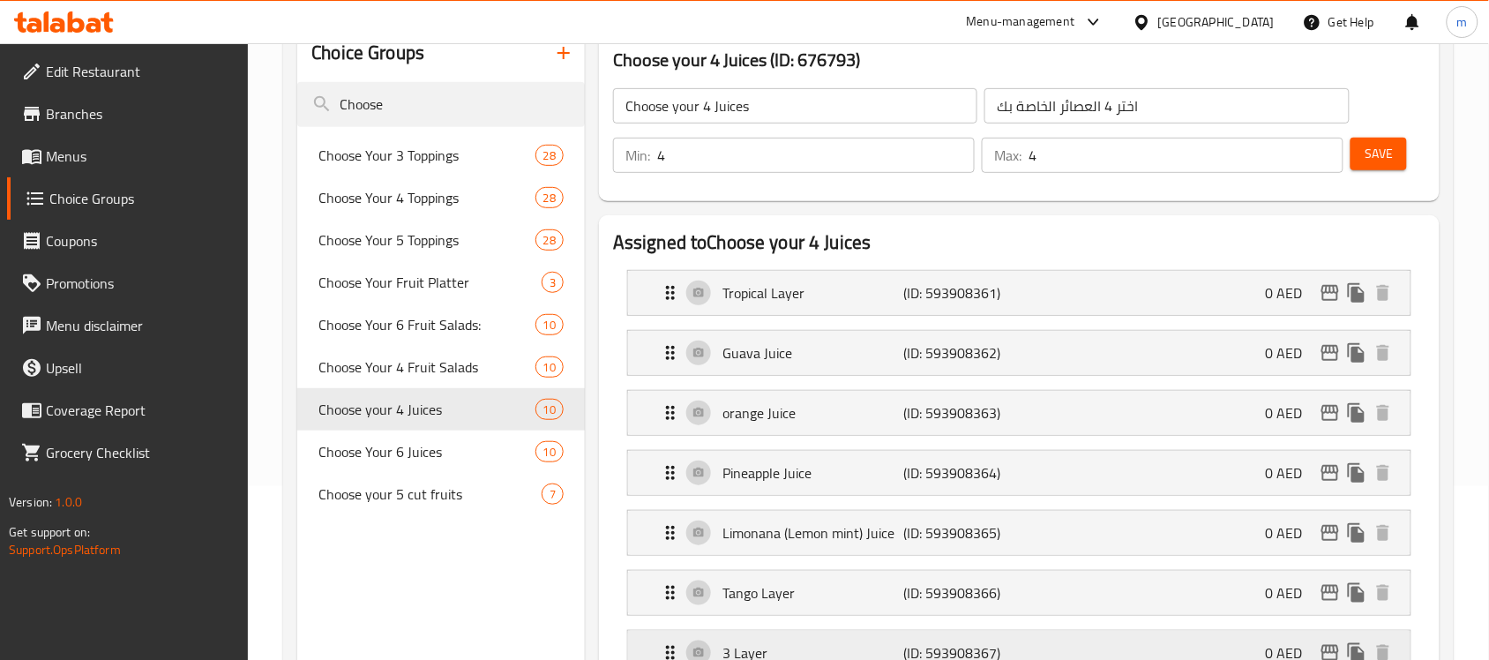
scroll to position [110, 0]
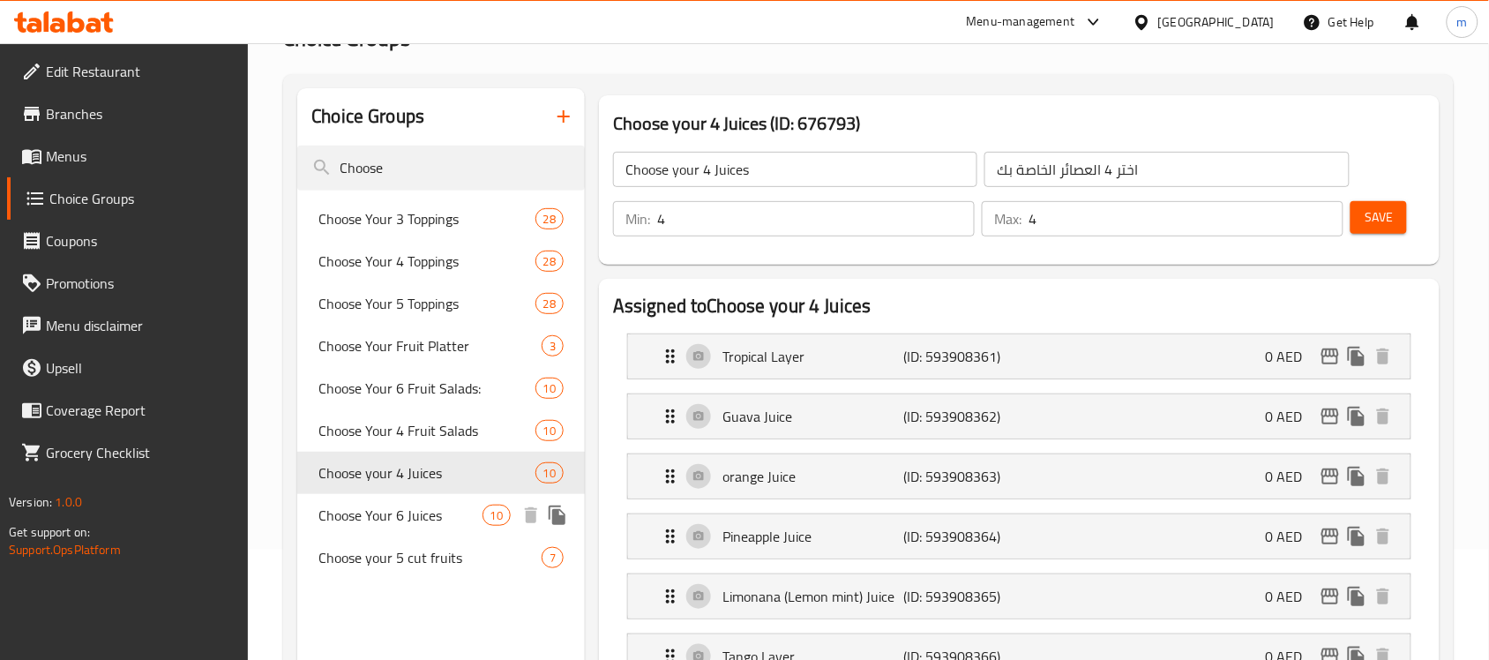
click at [348, 521] on span "Choose Your 6 Juices" at bounding box center [399, 515] width 163 height 21
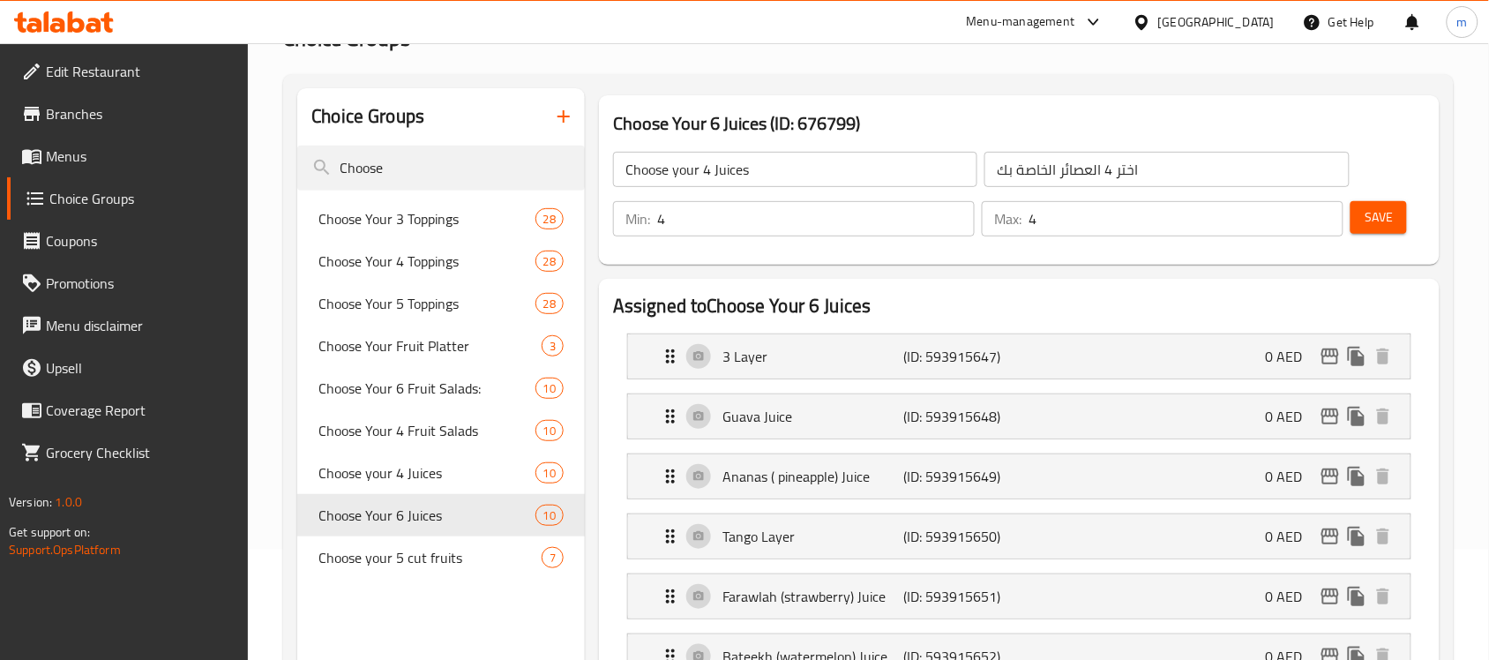
type input "Choose Your 6 Juices"
type input "إختر 6 عصائر"
type input "6"
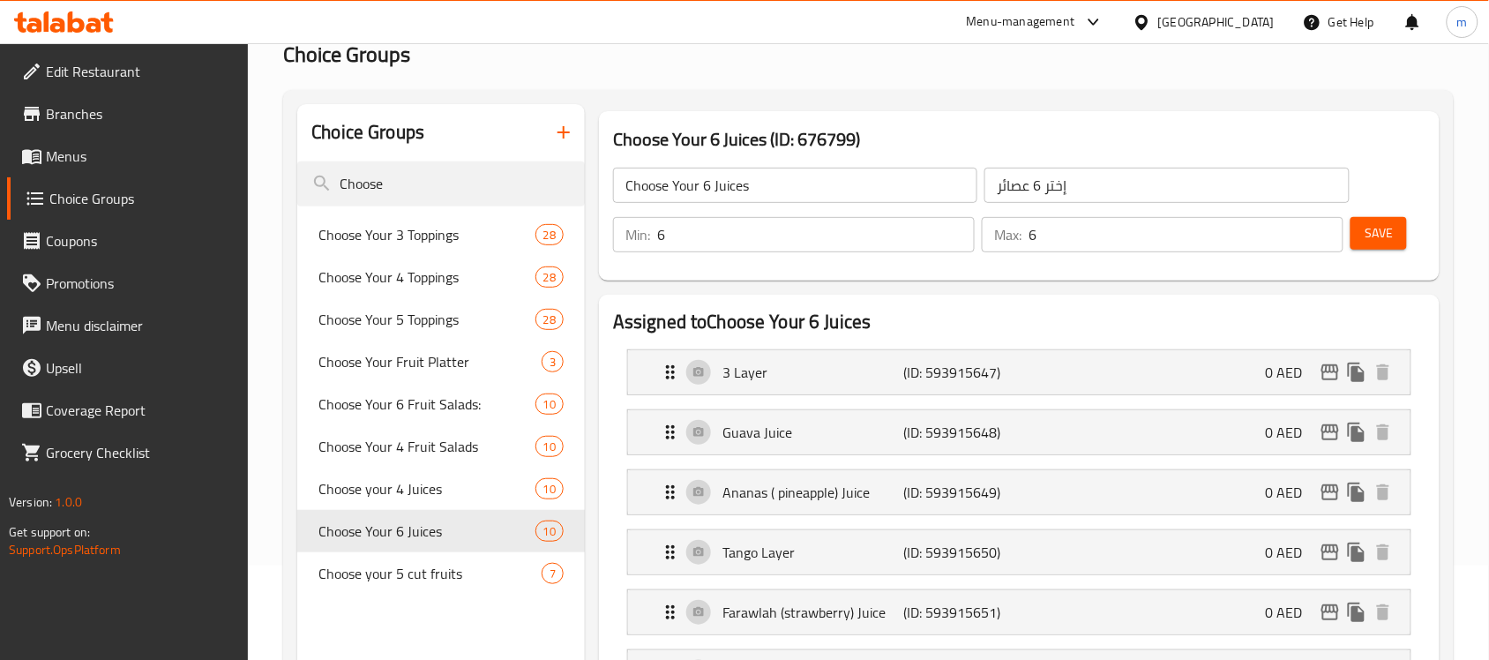
scroll to position [0, 0]
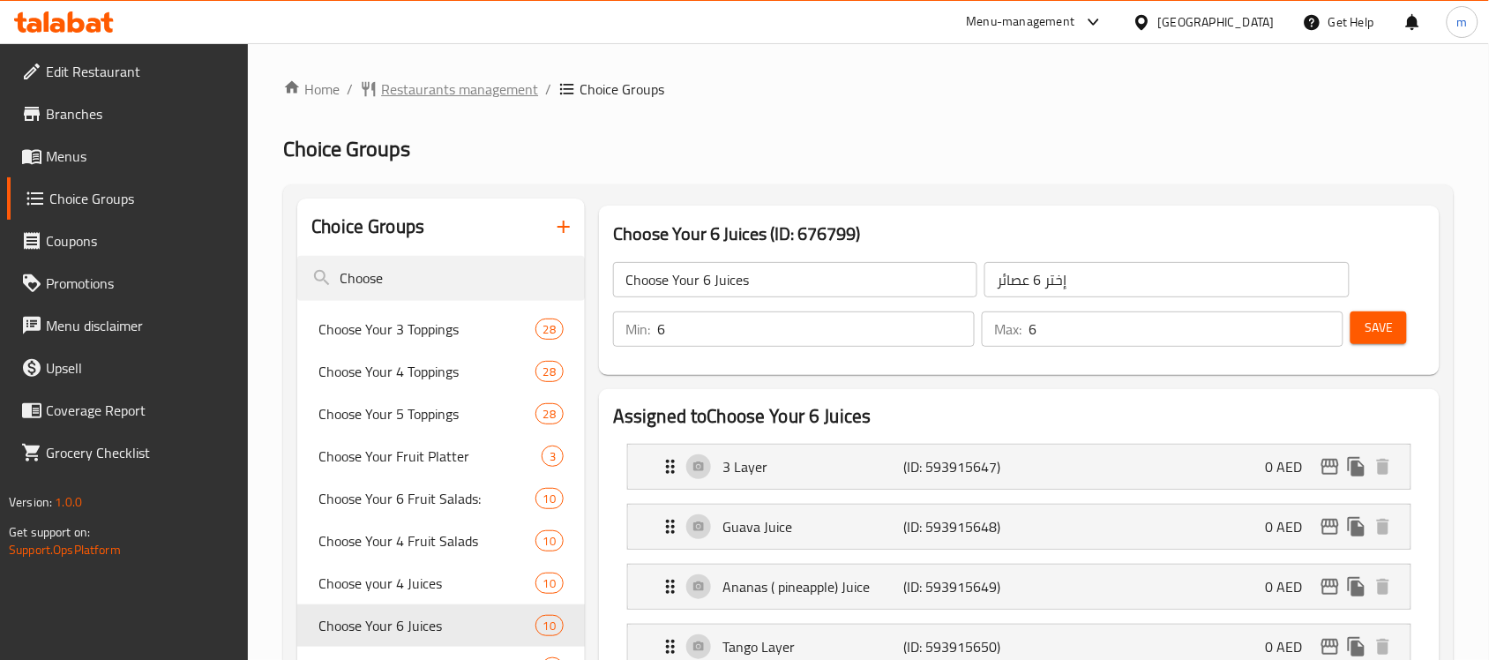
click at [442, 98] on span "Restaurants management" at bounding box center [459, 88] width 157 height 21
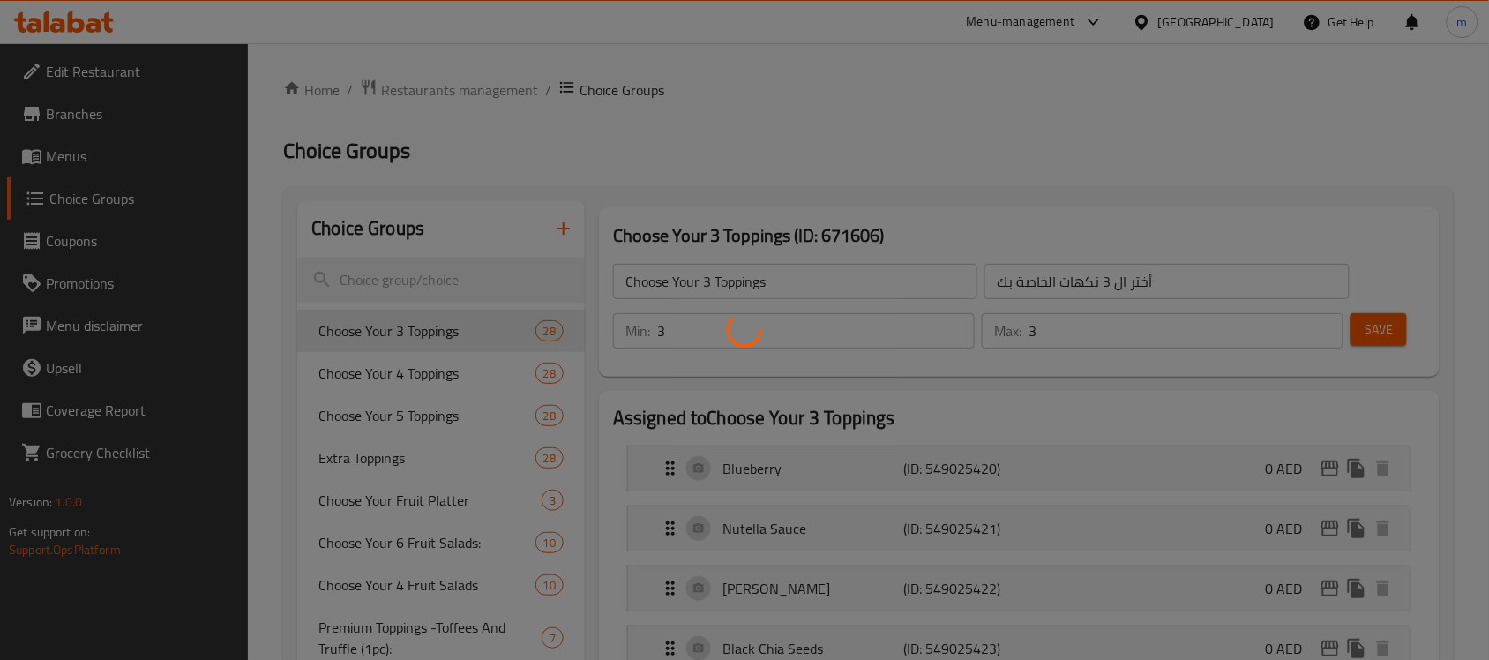
click at [443, 88] on div at bounding box center [744, 330] width 1489 height 660
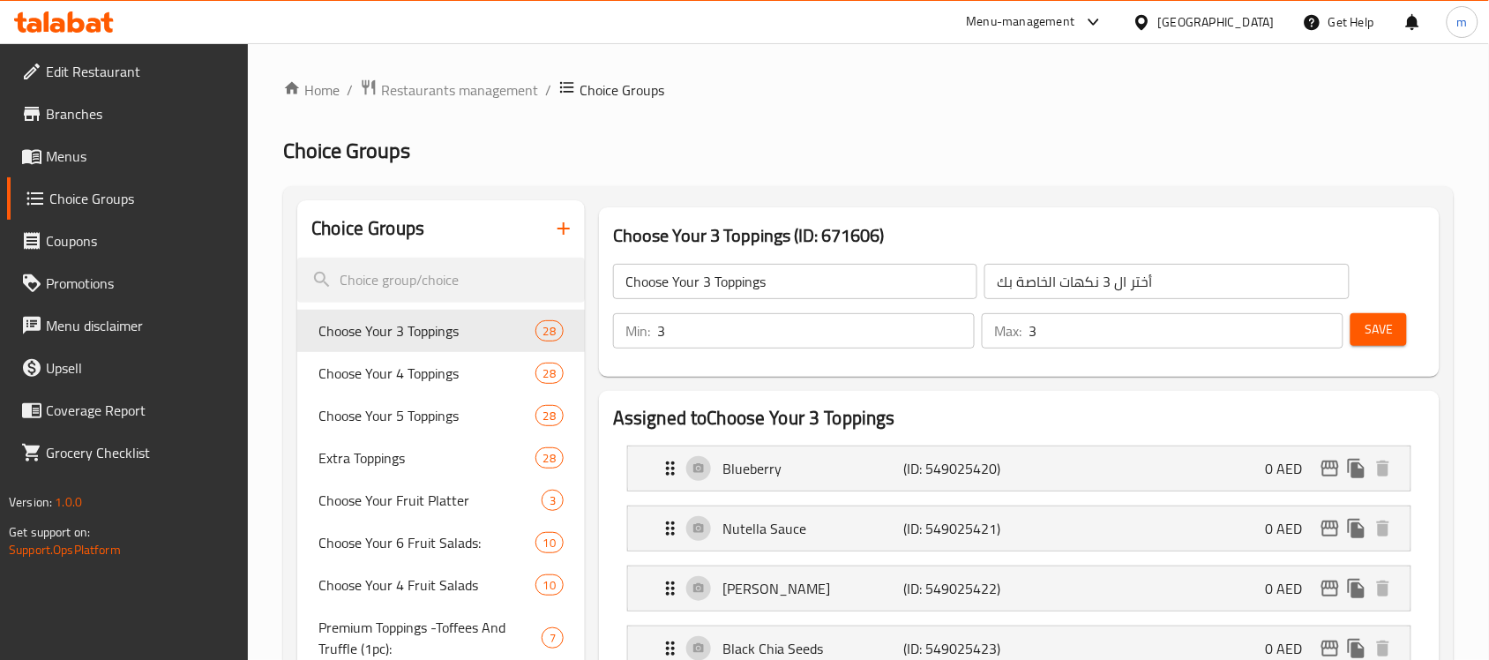
click at [443, 88] on div at bounding box center [744, 330] width 1489 height 660
click at [445, 88] on span "Restaurants management" at bounding box center [459, 89] width 157 height 21
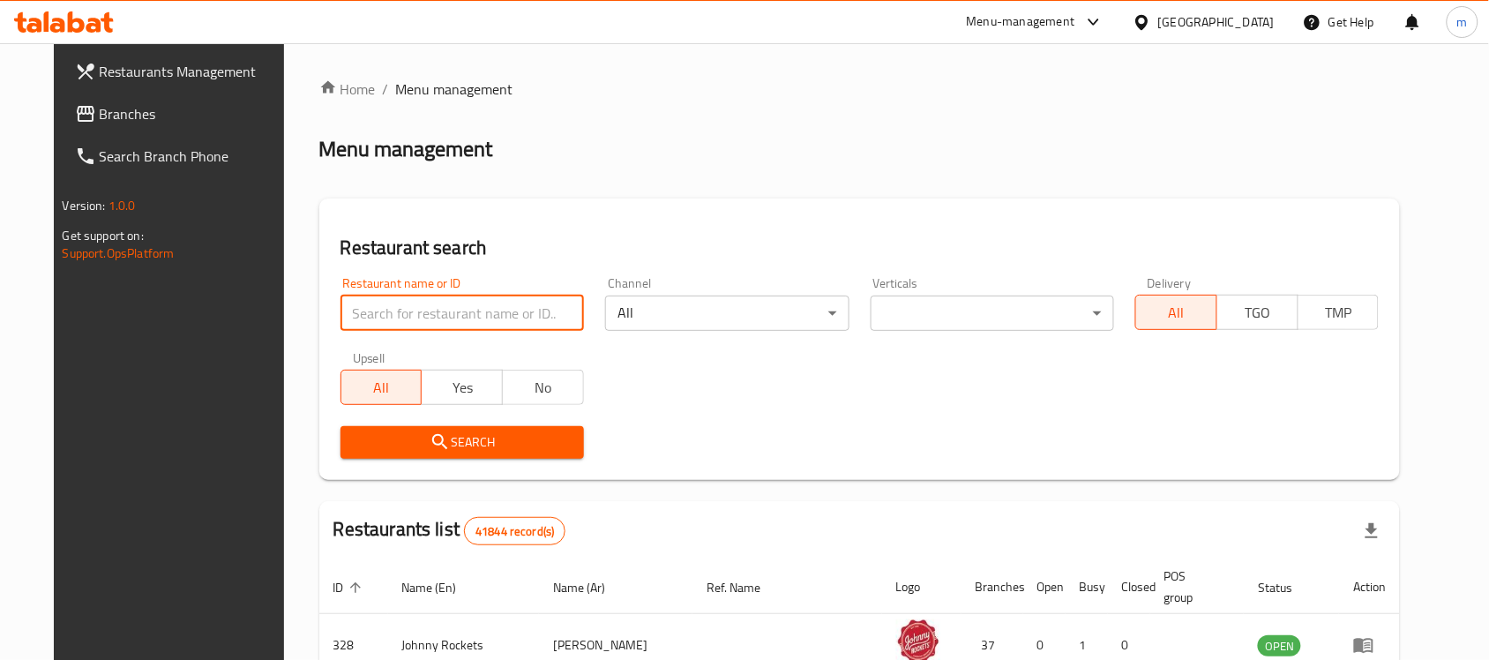
click at [360, 313] on input "search" at bounding box center [461, 312] width 243 height 35
paste input "682871"
type input "682871"
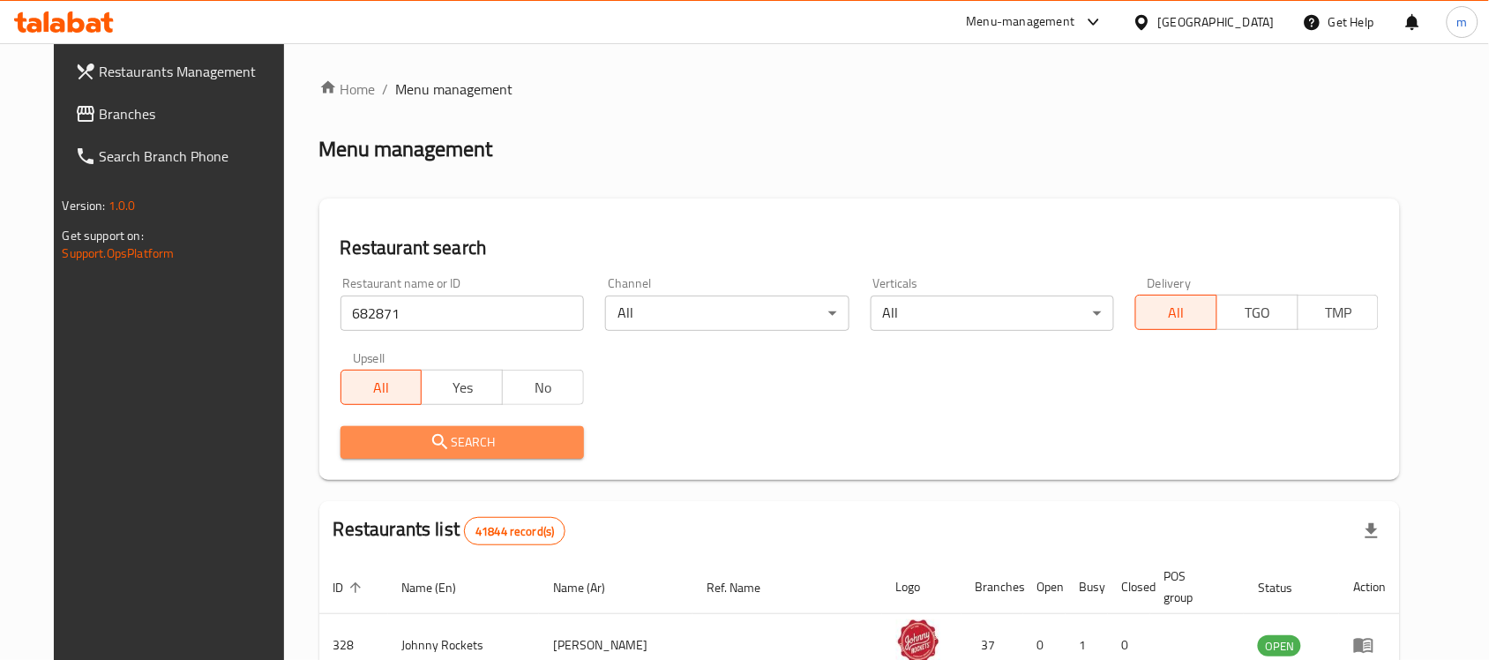
click at [388, 439] on span "Search" at bounding box center [462, 442] width 215 height 22
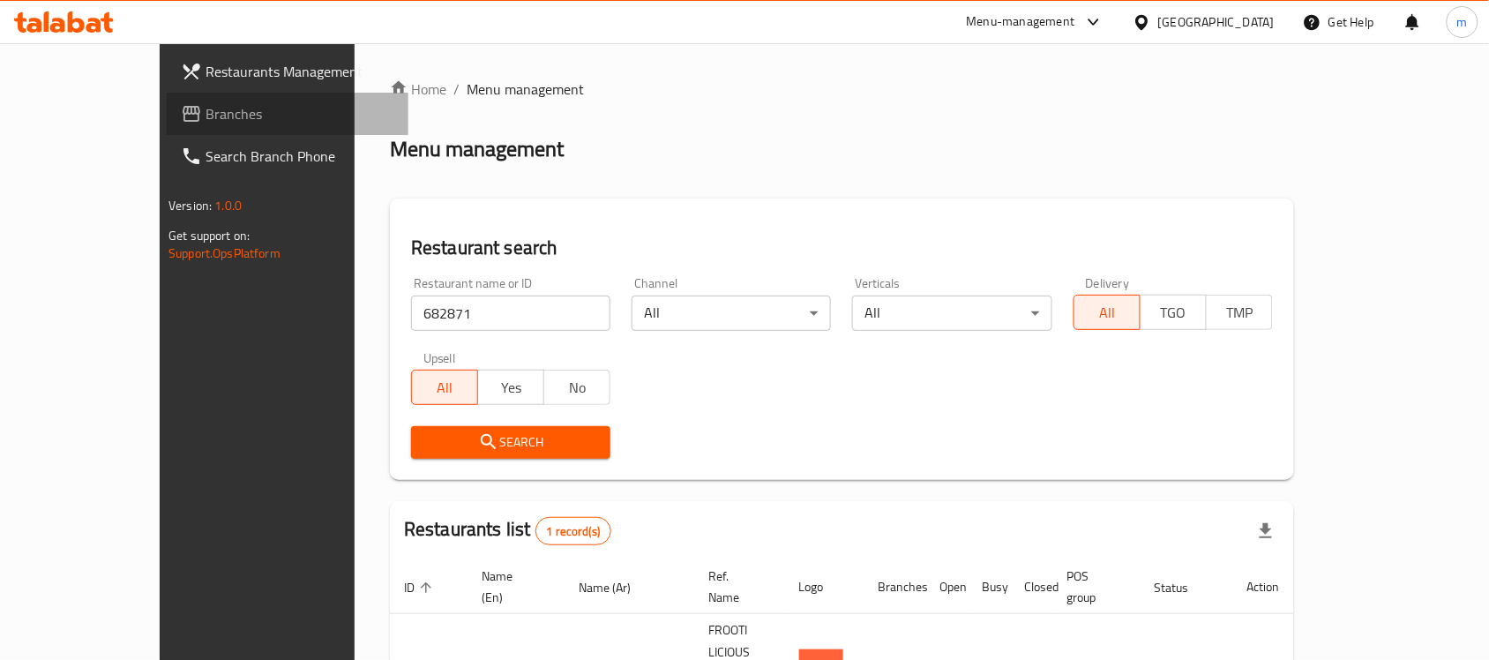
click at [206, 119] on span "Branches" at bounding box center [300, 113] width 189 height 21
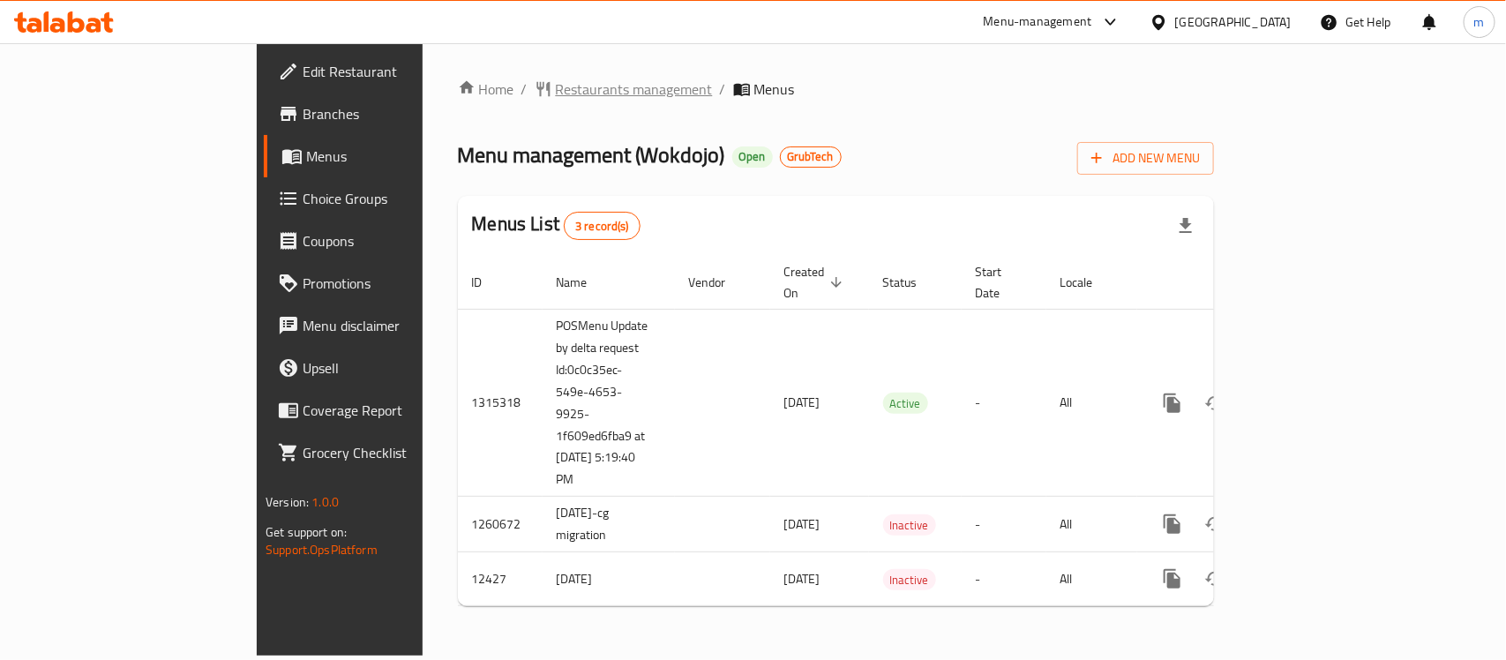
click at [556, 85] on span "Restaurants management" at bounding box center [634, 88] width 157 height 21
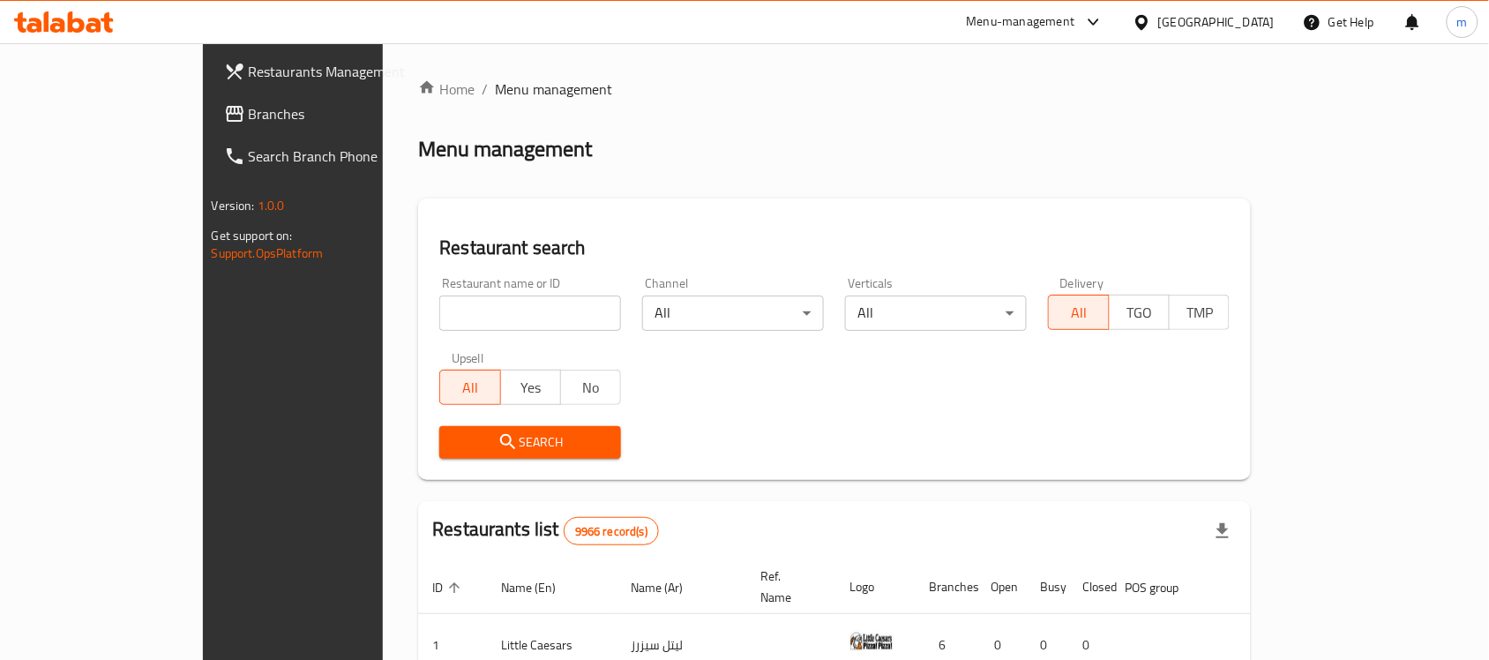
click at [1245, 27] on div "[GEOGRAPHIC_DATA]" at bounding box center [1216, 21] width 116 height 19
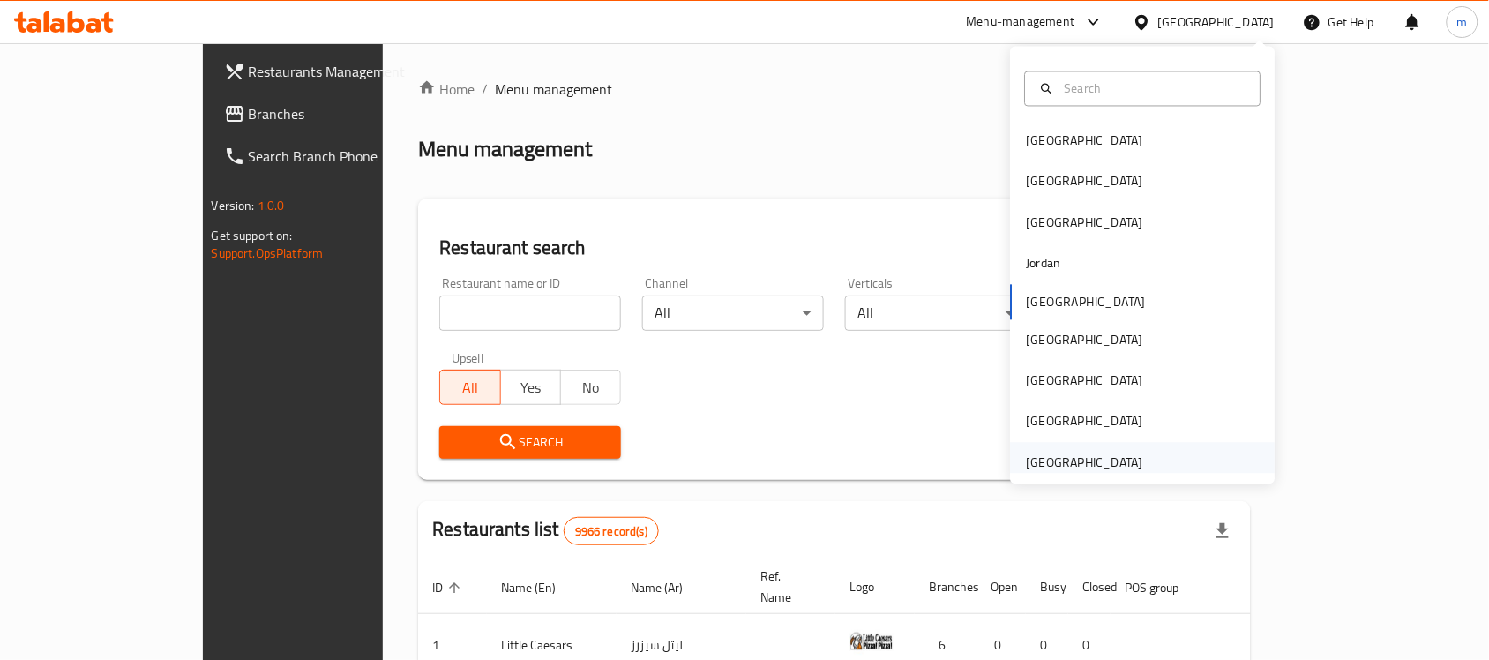
click at [1043, 465] on div "[GEOGRAPHIC_DATA]" at bounding box center [1085, 461] width 116 height 19
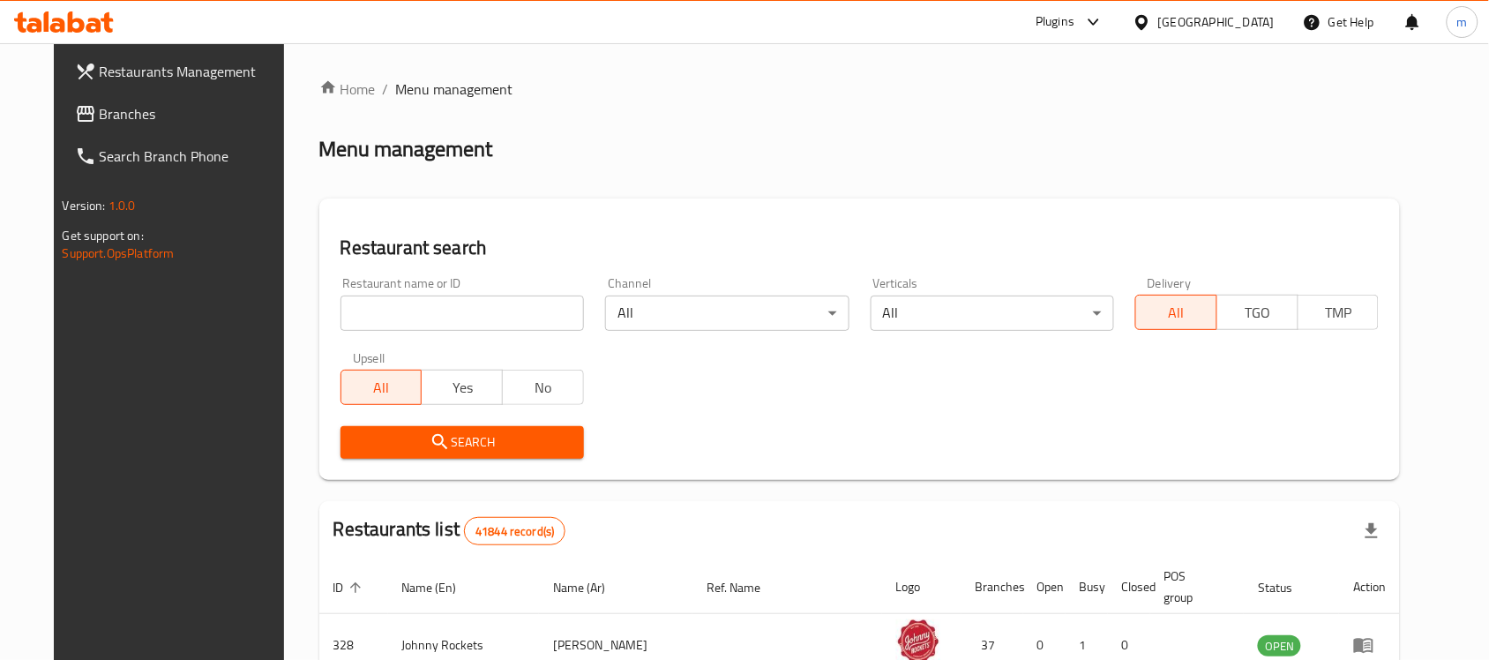
click at [61, 129] on link "Branches" at bounding box center [182, 114] width 242 height 42
